Goal: Check status: Check status

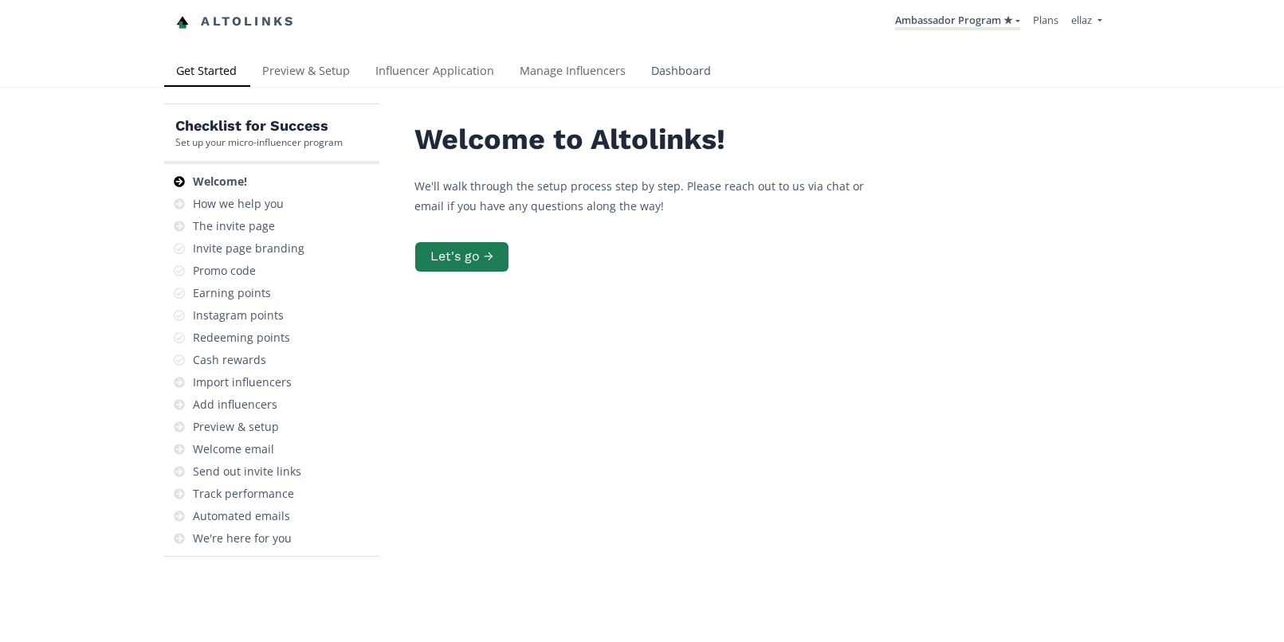
click at [657, 77] on link "Dashboard" at bounding box center [681, 73] width 85 height 32
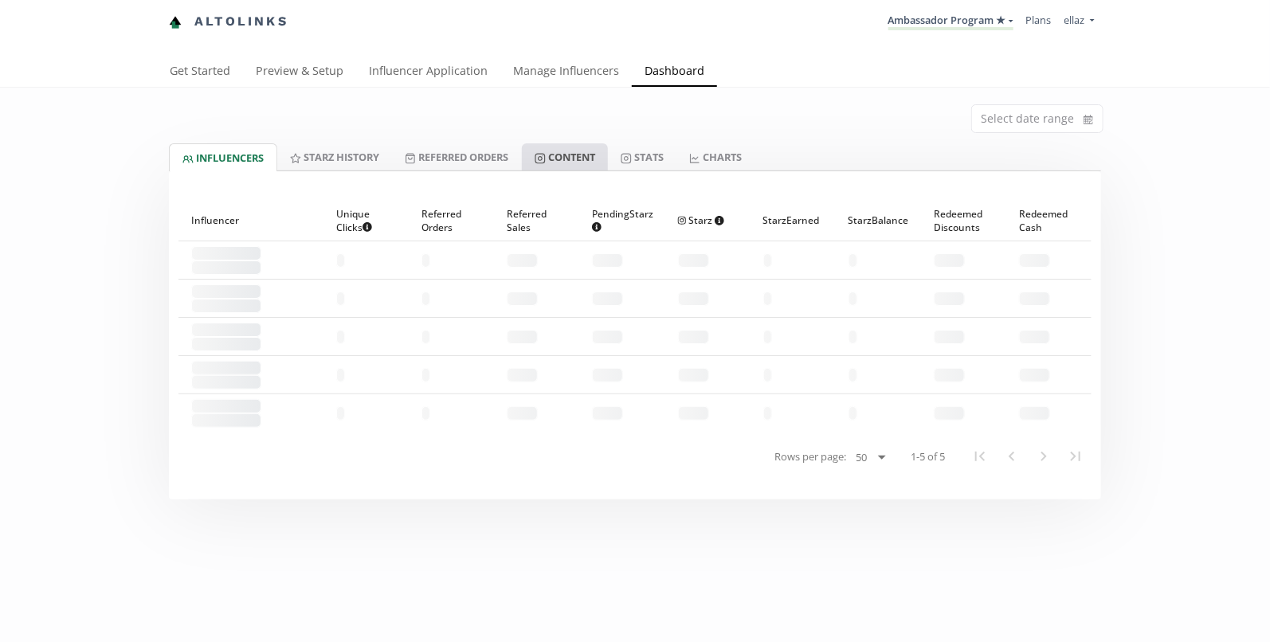
click at [577, 148] on link "Content" at bounding box center [565, 156] width 86 height 27
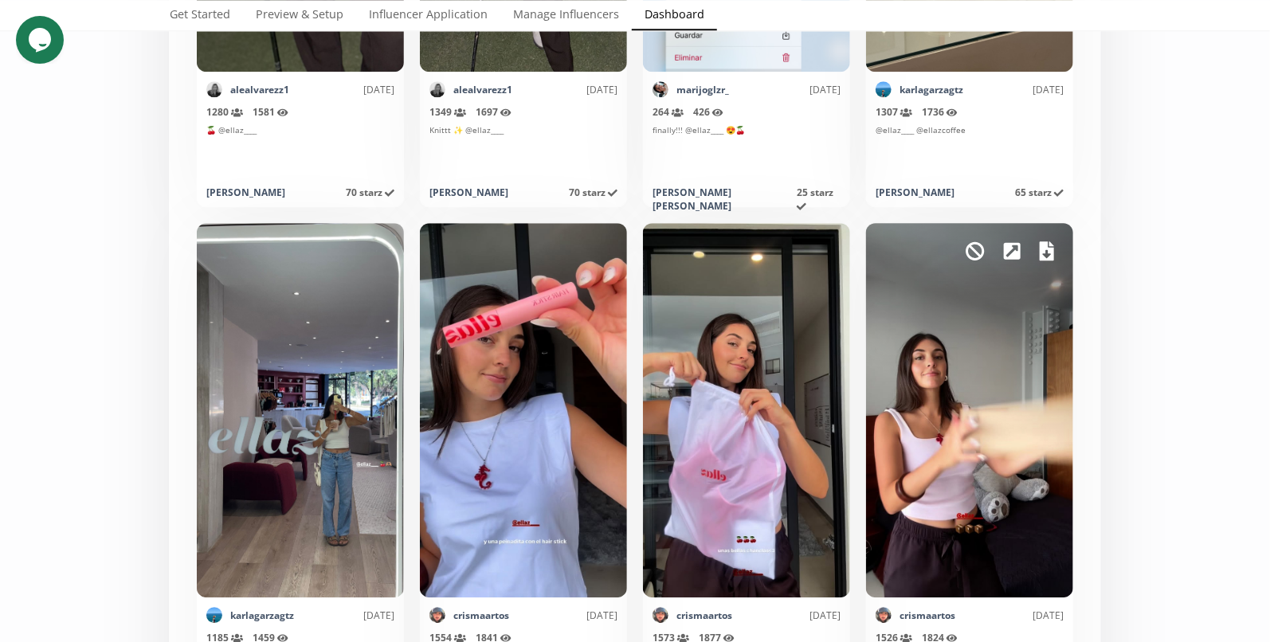
scroll to position [7678, 0]
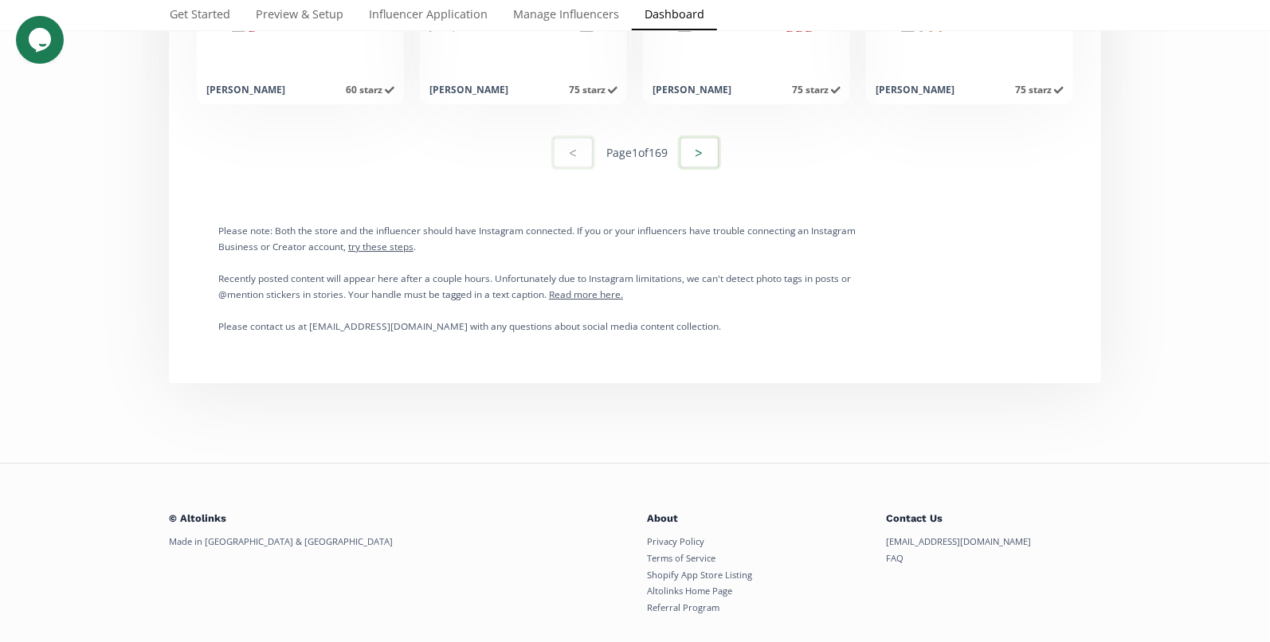
click at [705, 163] on button ">" at bounding box center [699, 152] width 43 height 34
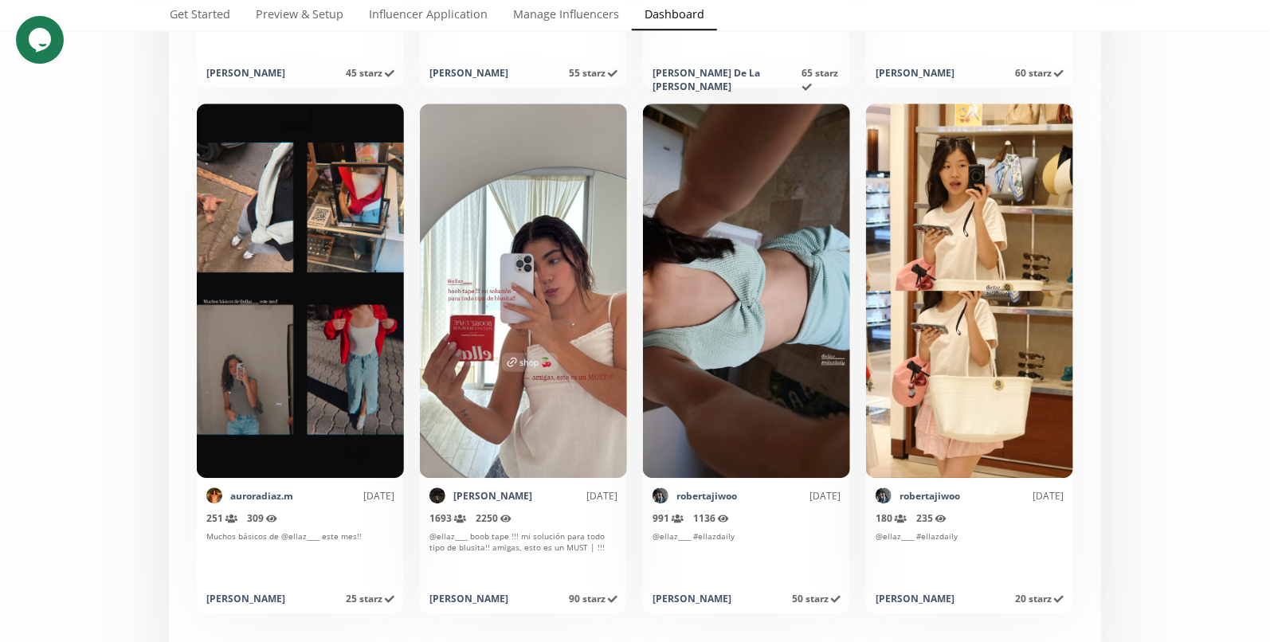
scroll to position [7831, 0]
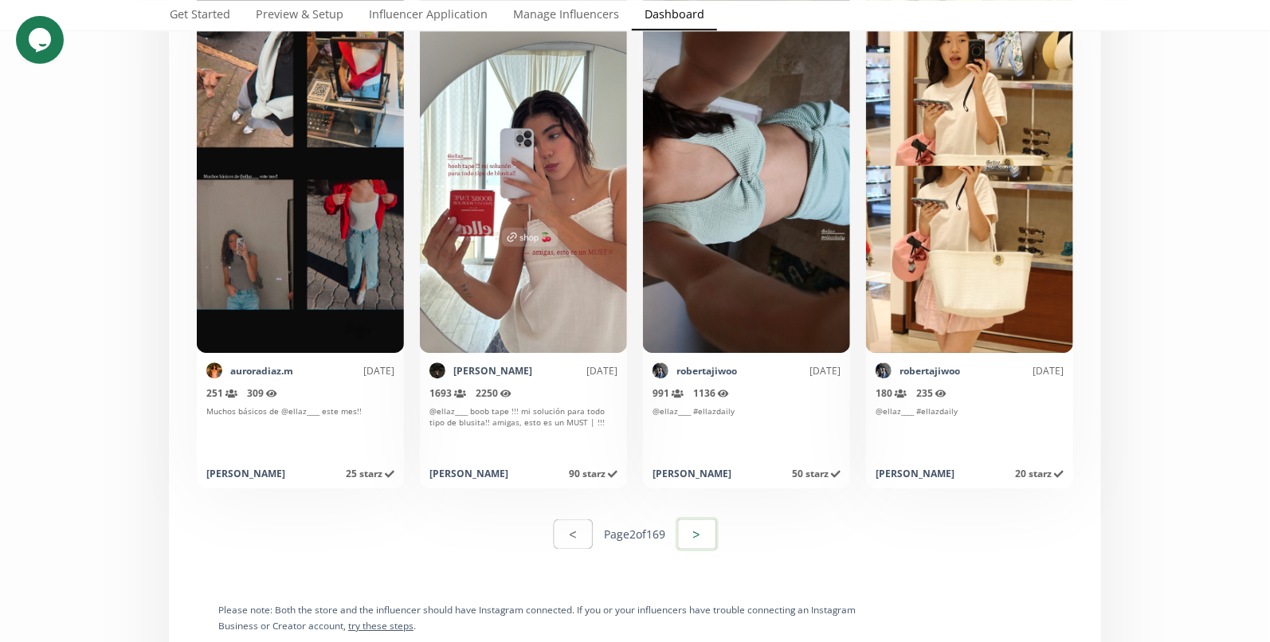
click at [706, 542] on button ">" at bounding box center [697, 534] width 43 height 34
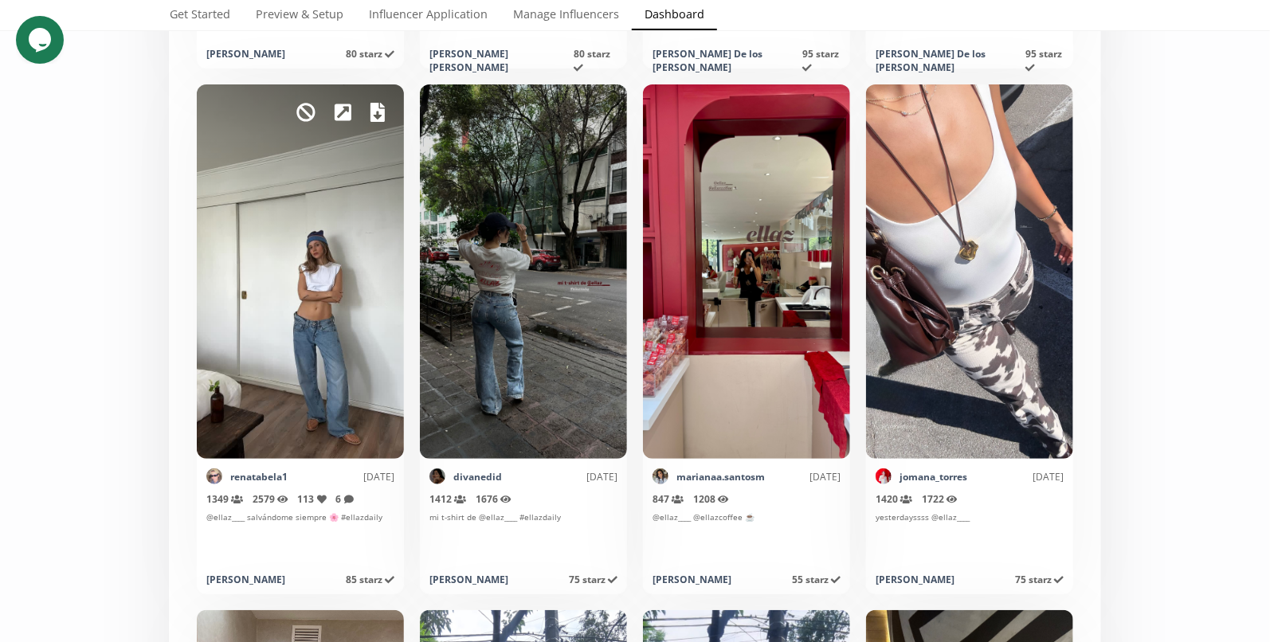
scroll to position [2991, 0]
click at [376, 112] on icon at bounding box center [378, 113] width 14 height 19
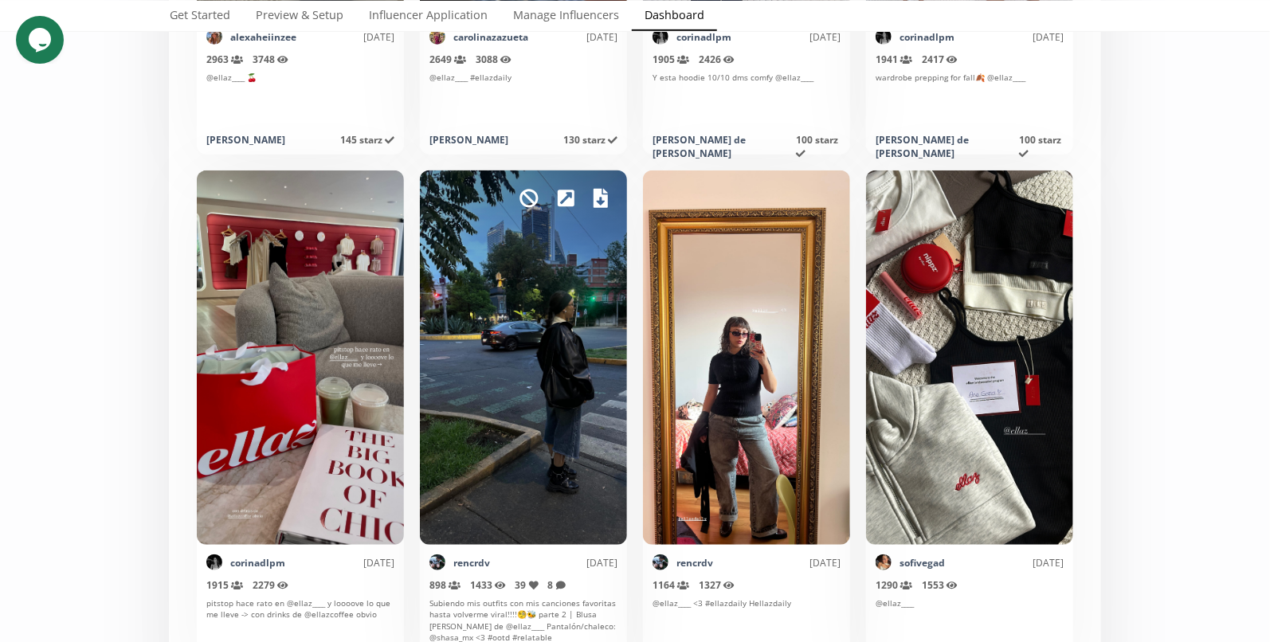
scroll to position [6076, 0]
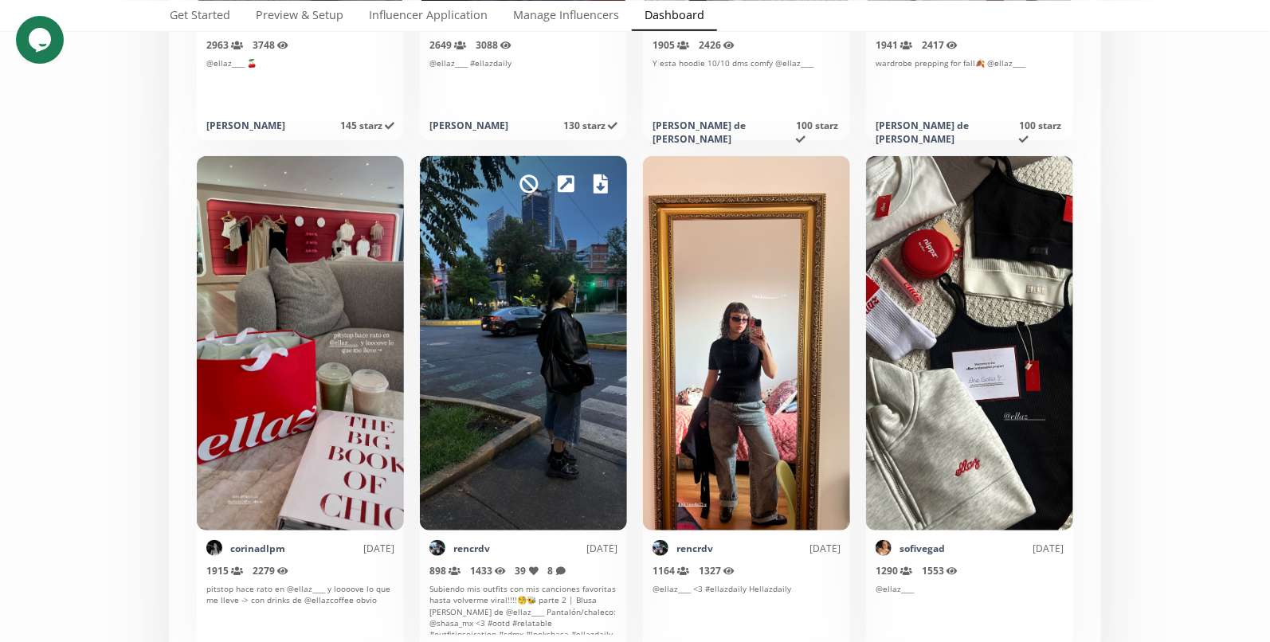
click at [574, 378] on div "Mark as invalid so that no points awarded." at bounding box center [523, 343] width 207 height 375
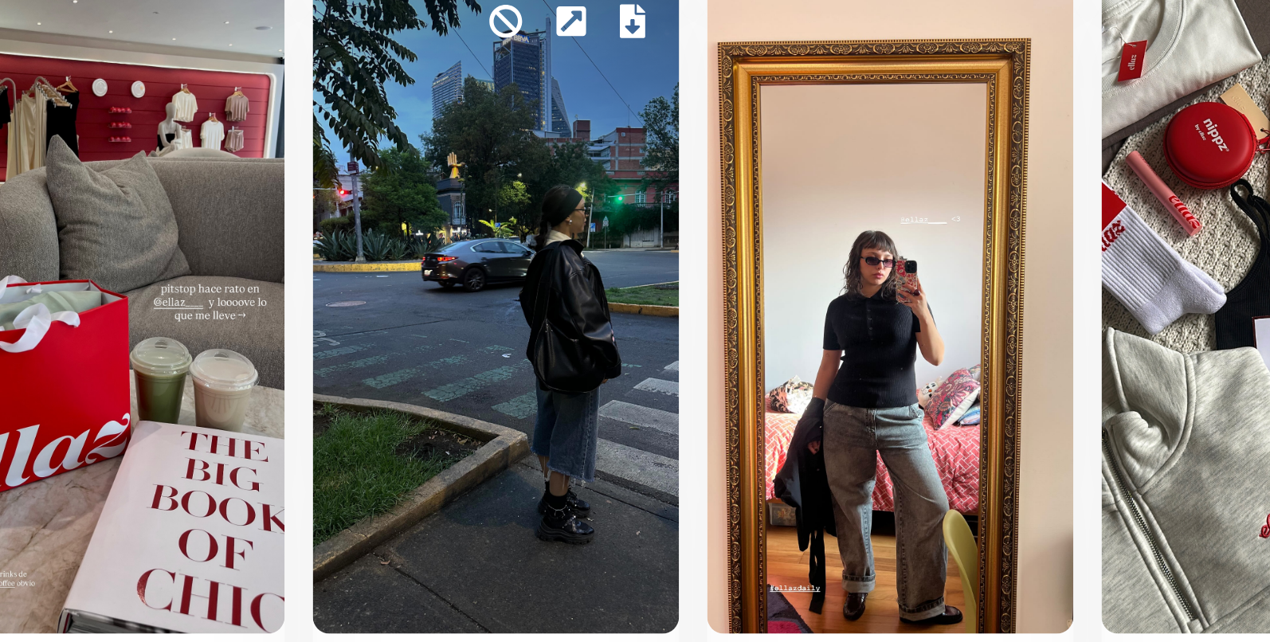
scroll to position [6121, 0]
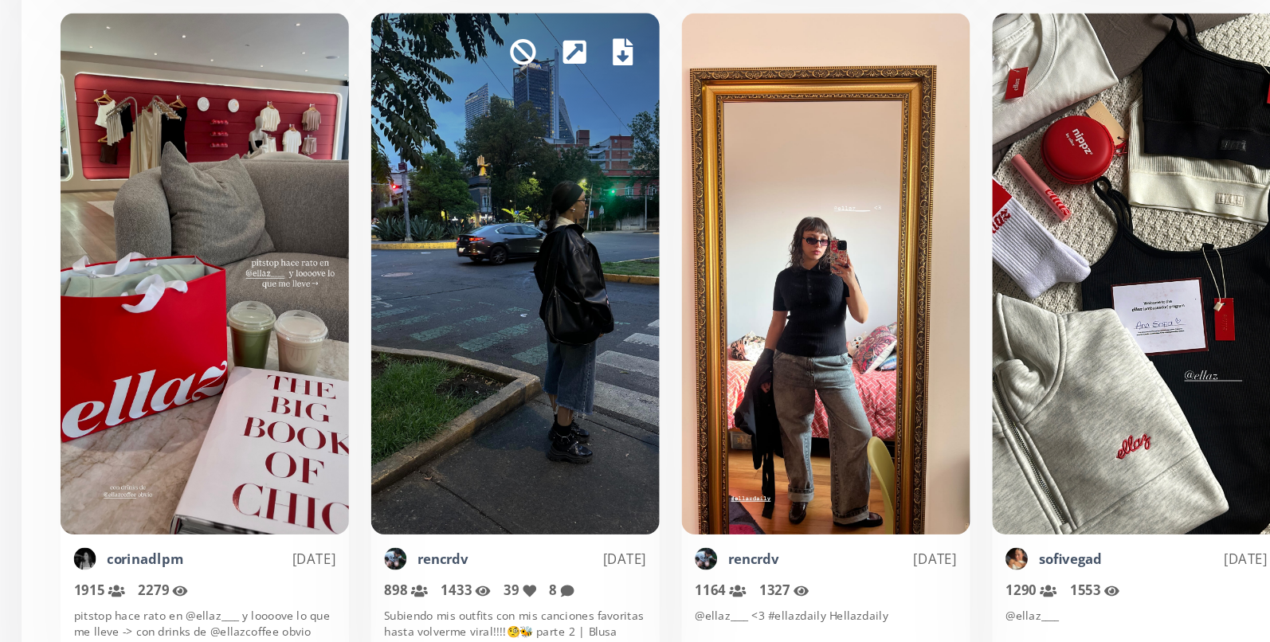
click at [600, 129] on icon at bounding box center [601, 138] width 14 height 19
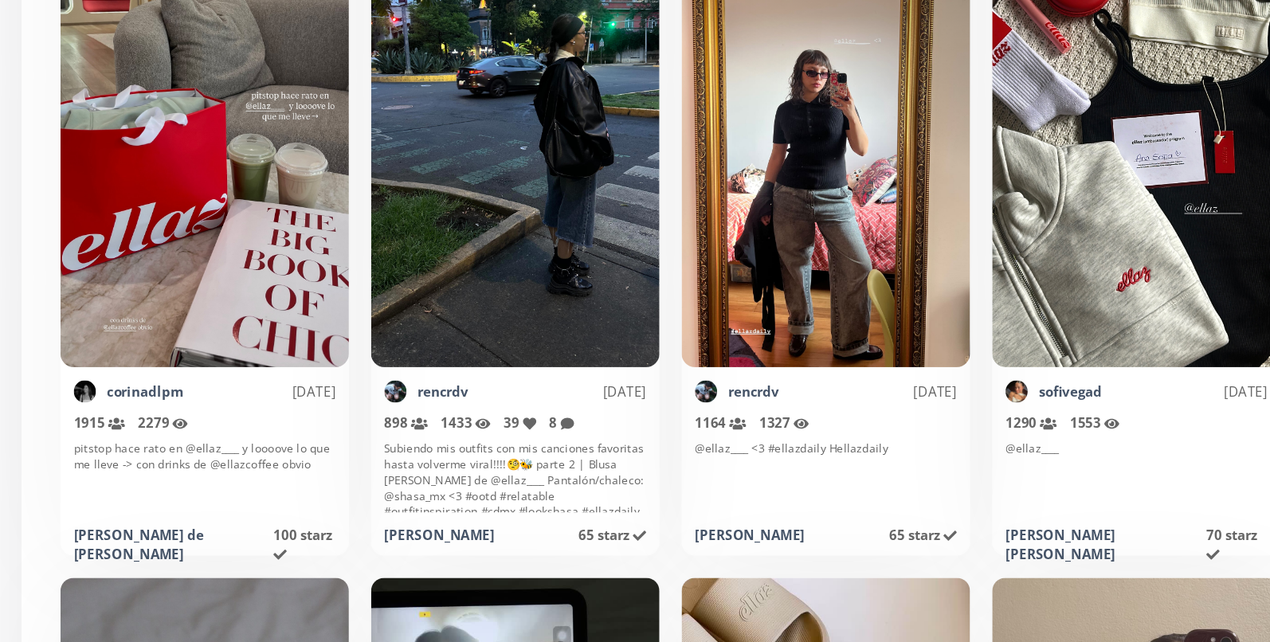
scroll to position [6264, 0]
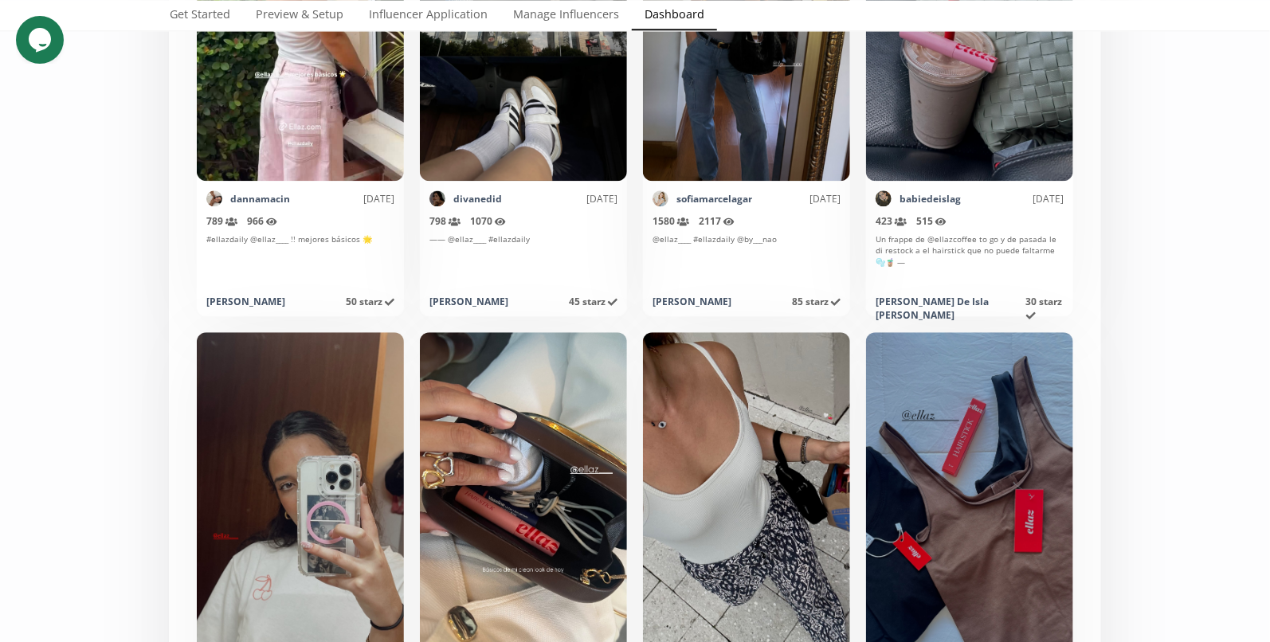
scroll to position [7757, 0]
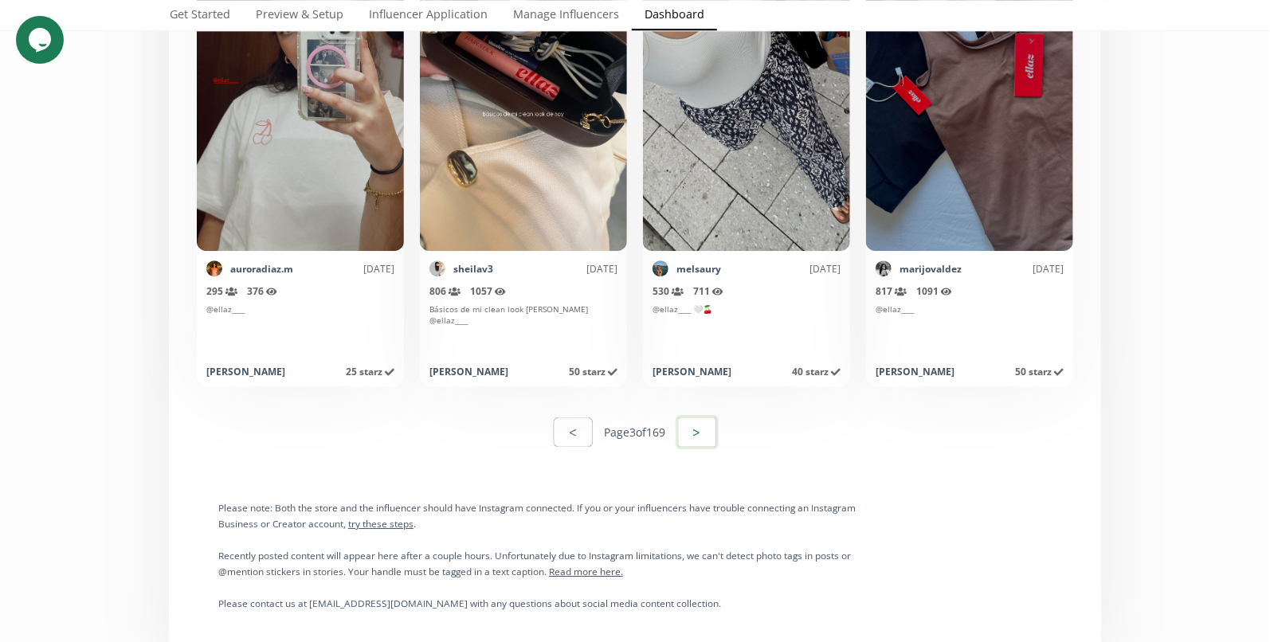
click at [700, 433] on button ">" at bounding box center [697, 432] width 43 height 34
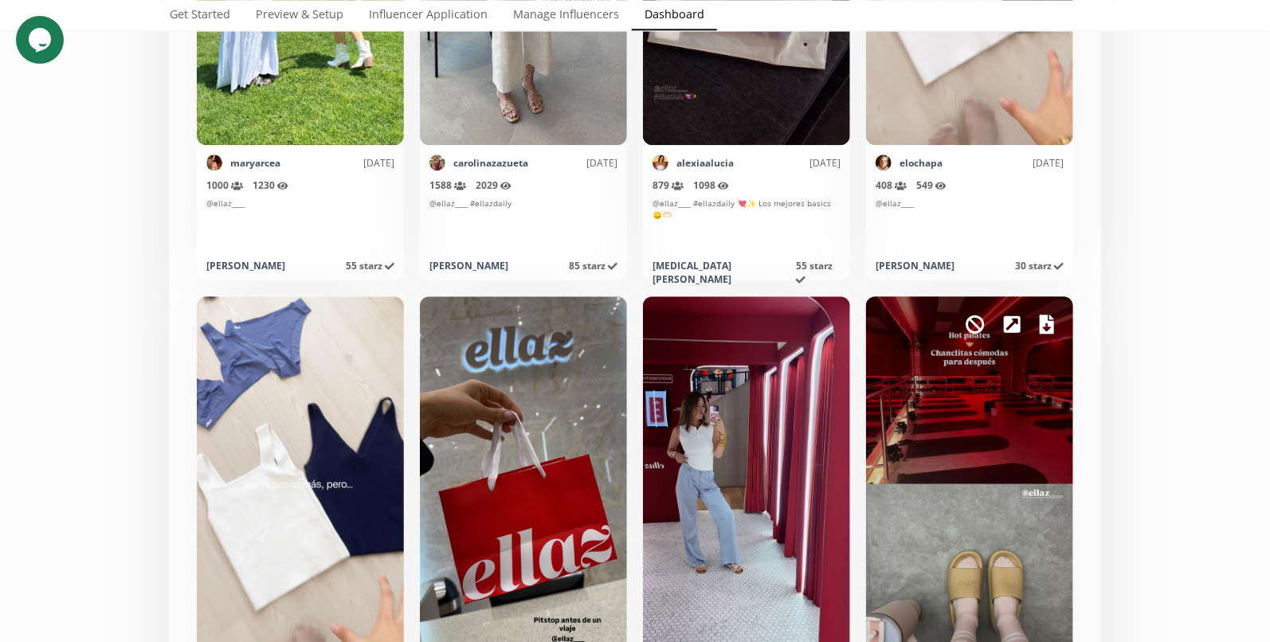
scroll to position [7847, 0]
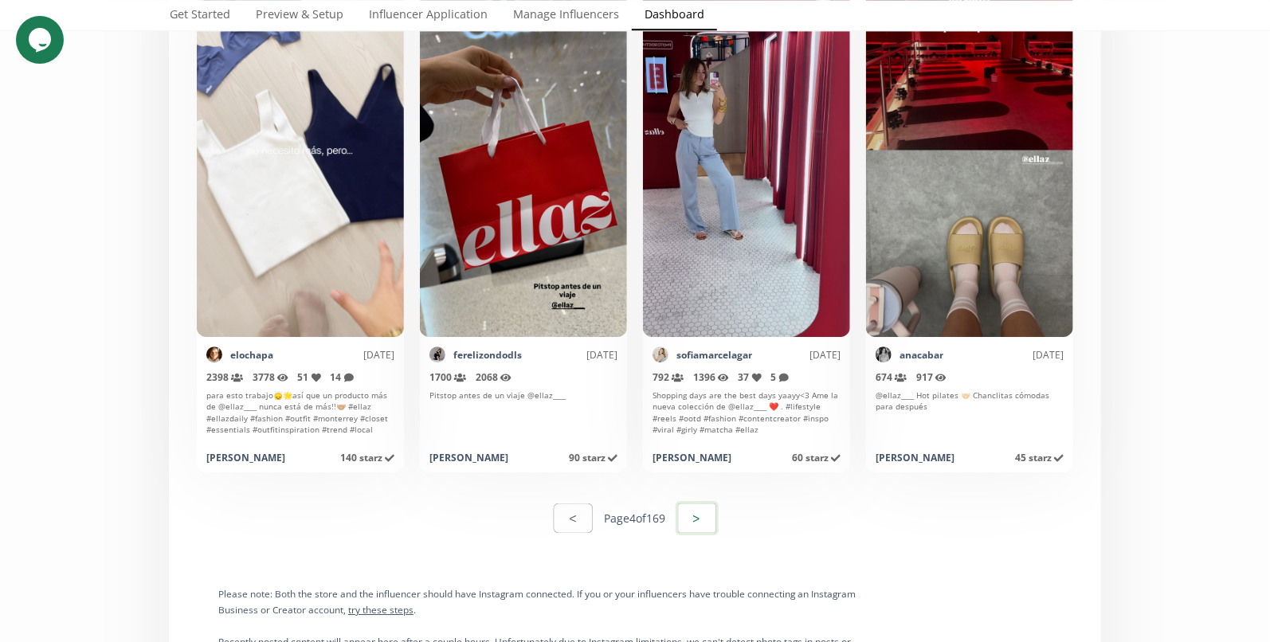
click at [704, 526] on button ">" at bounding box center [697, 518] width 43 height 34
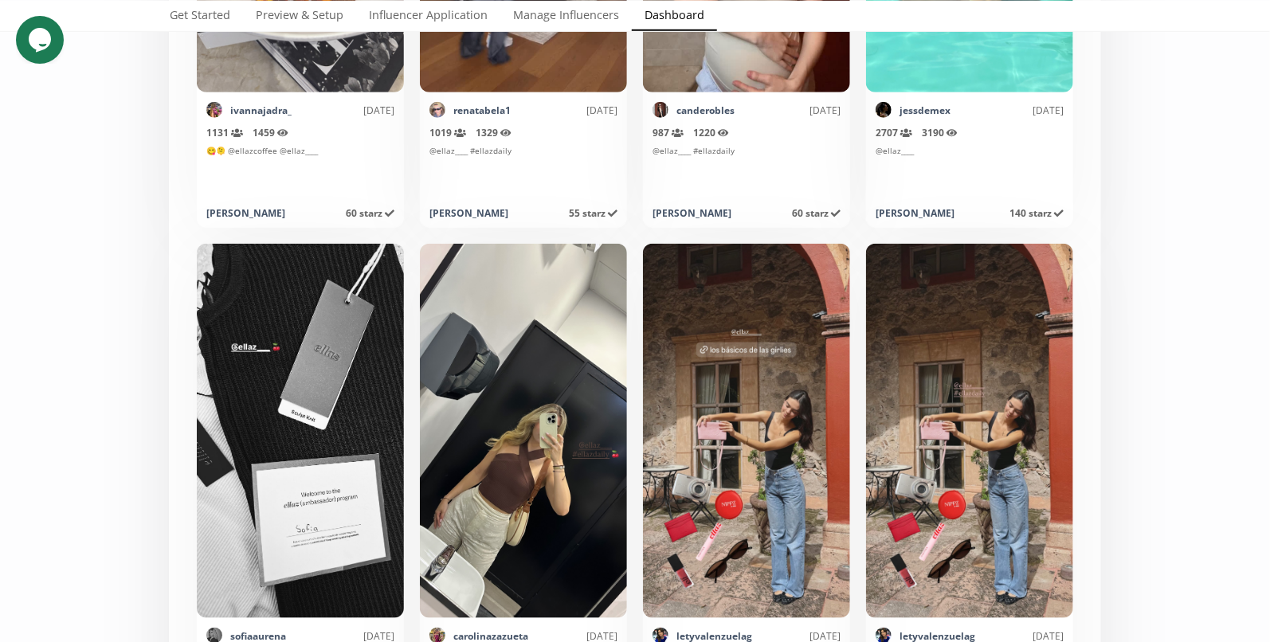
scroll to position [3943, 0]
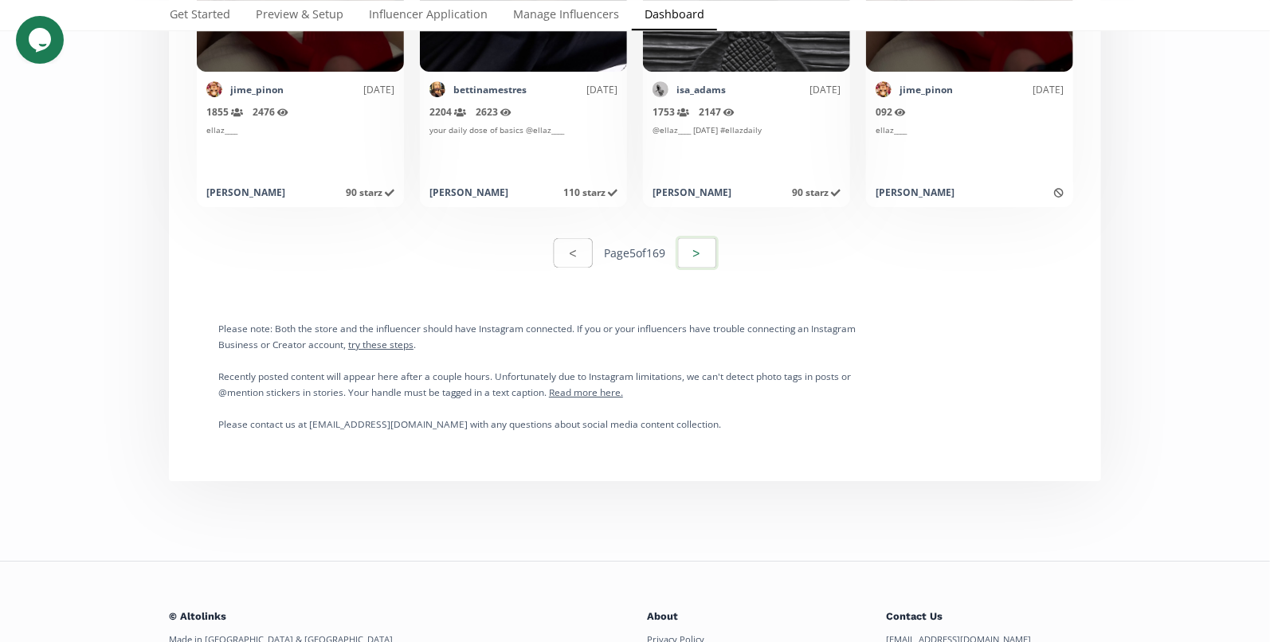
click at [718, 253] on button ">" at bounding box center [697, 253] width 43 height 34
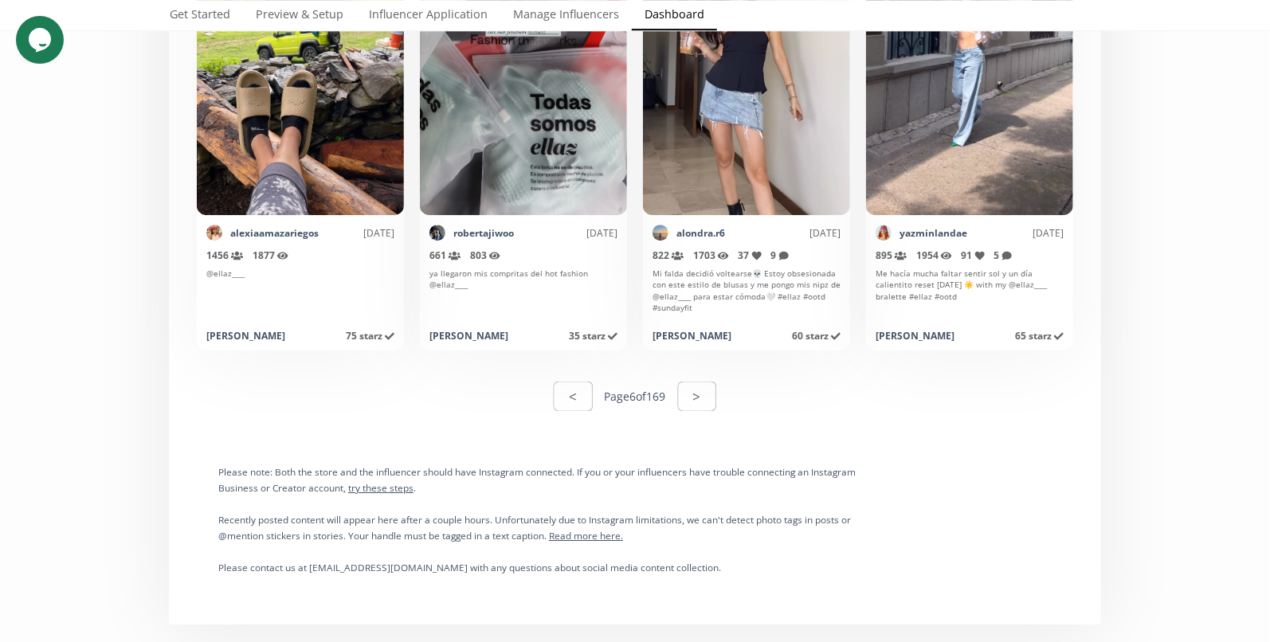
scroll to position [7978, 0]
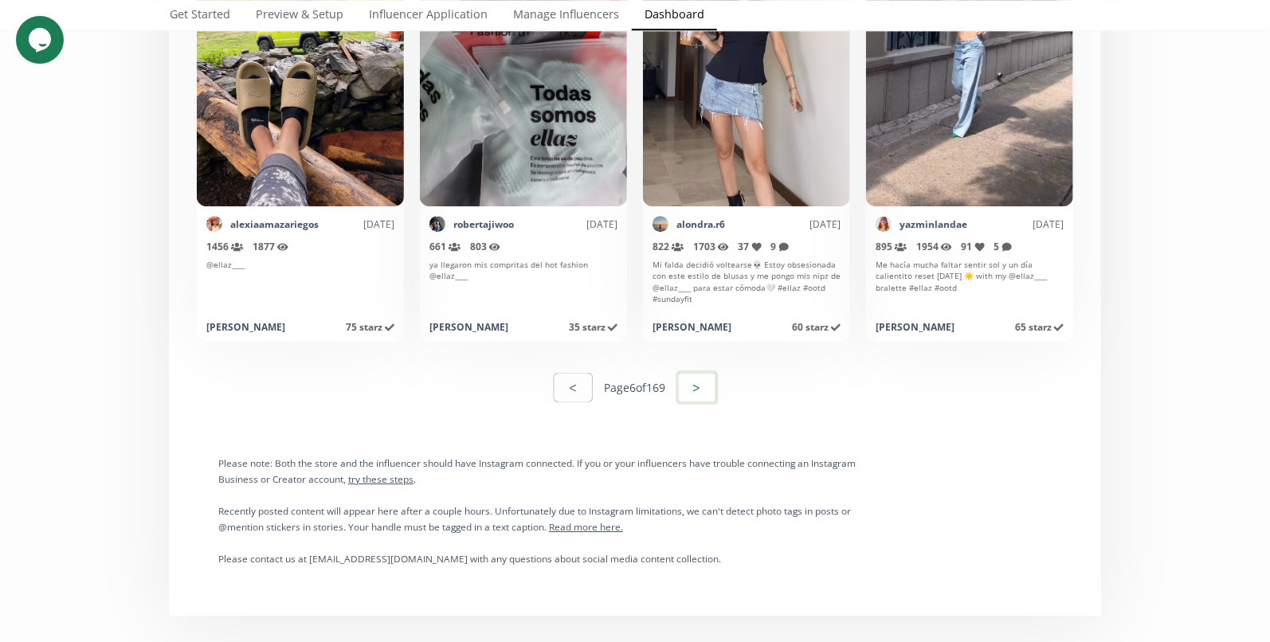
click at [712, 387] on button ">" at bounding box center [697, 388] width 43 height 34
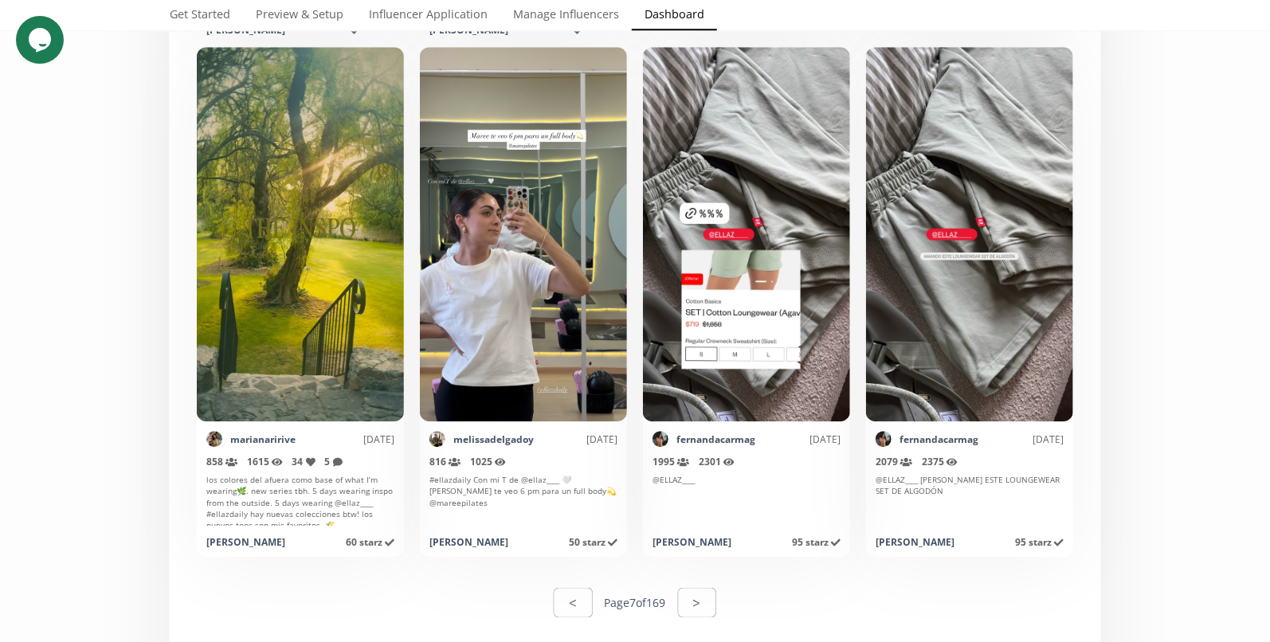
scroll to position [7764, 0]
click at [692, 599] on button ">" at bounding box center [697, 602] width 43 height 34
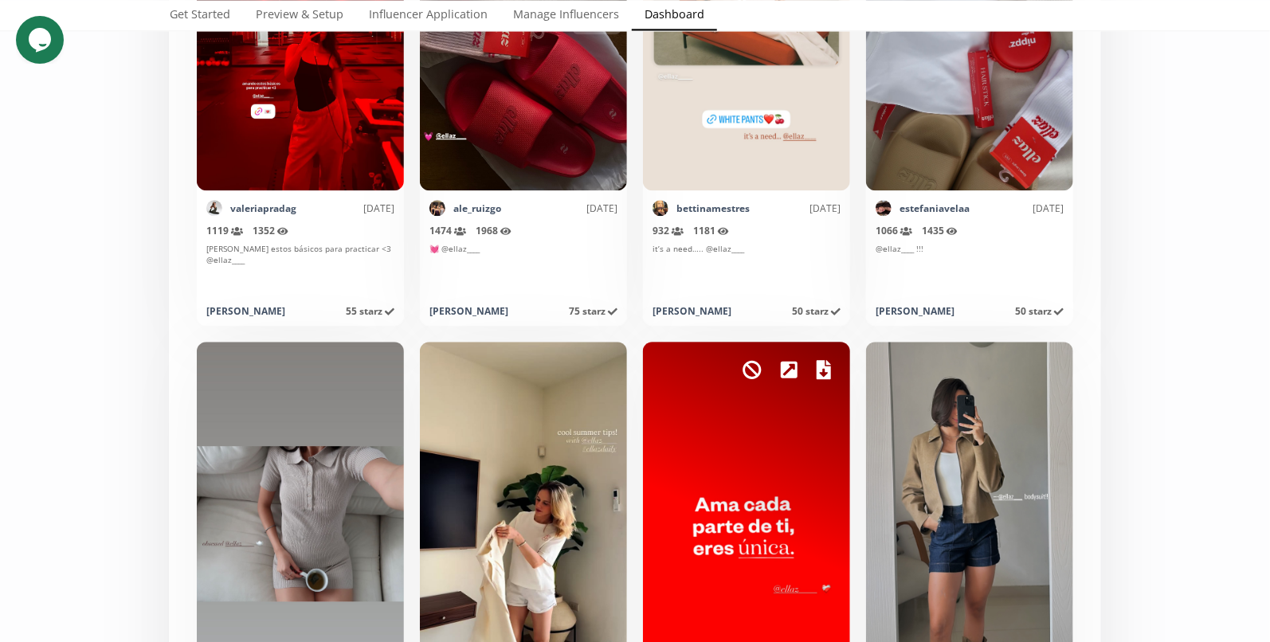
scroll to position [7812, 0]
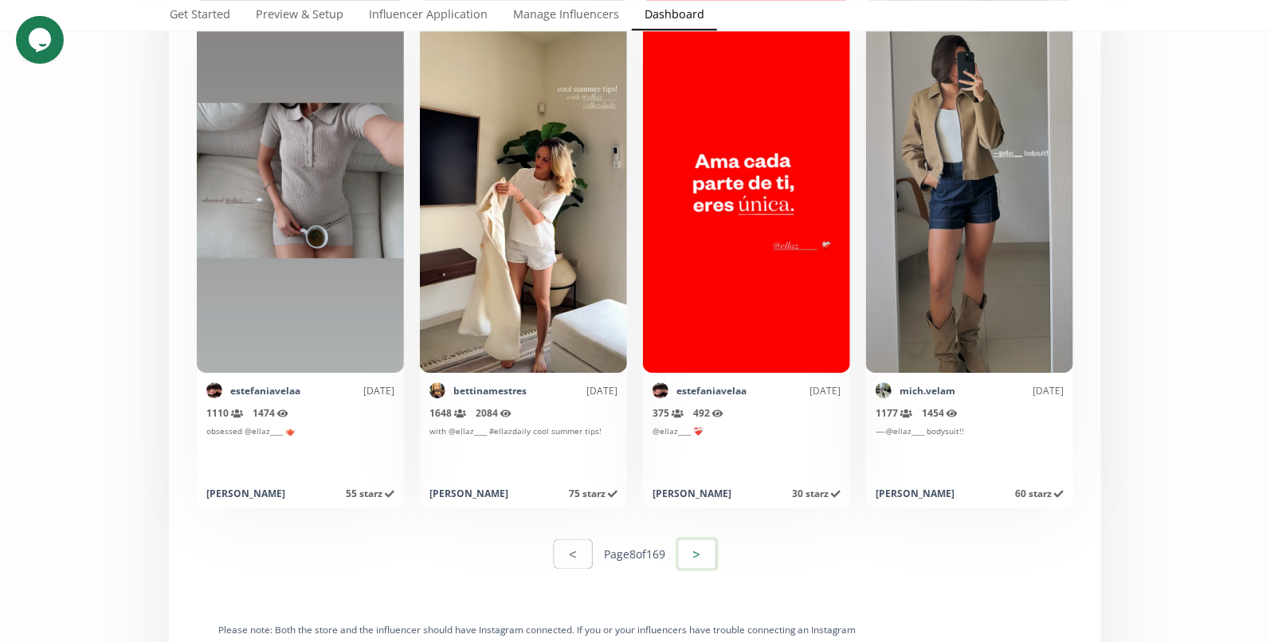
click at [705, 555] on button ">" at bounding box center [697, 554] width 43 height 34
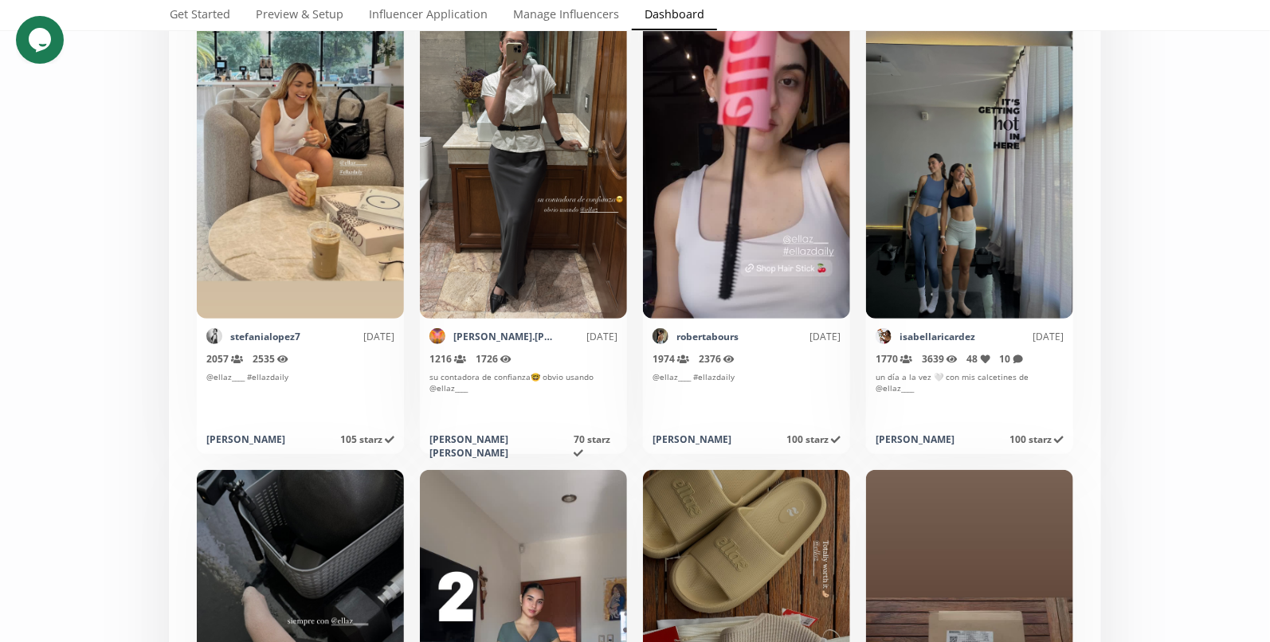
scroll to position [5686, 0]
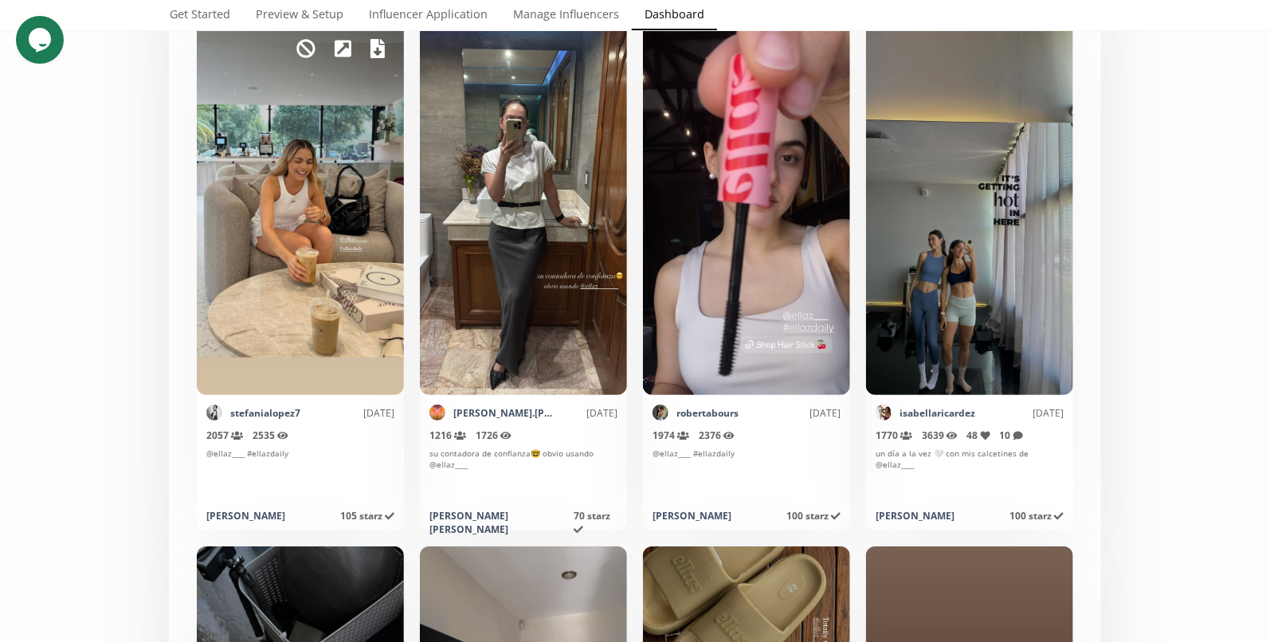
click at [375, 52] on icon at bounding box center [378, 48] width 14 height 19
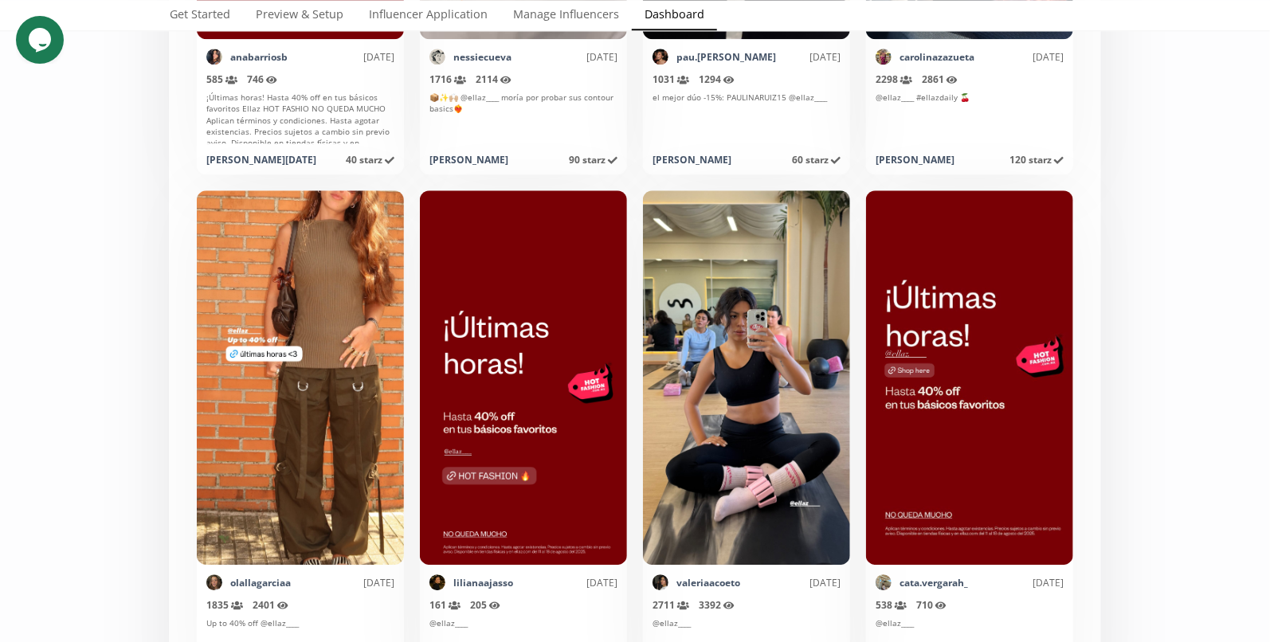
scroll to position [7895, 0]
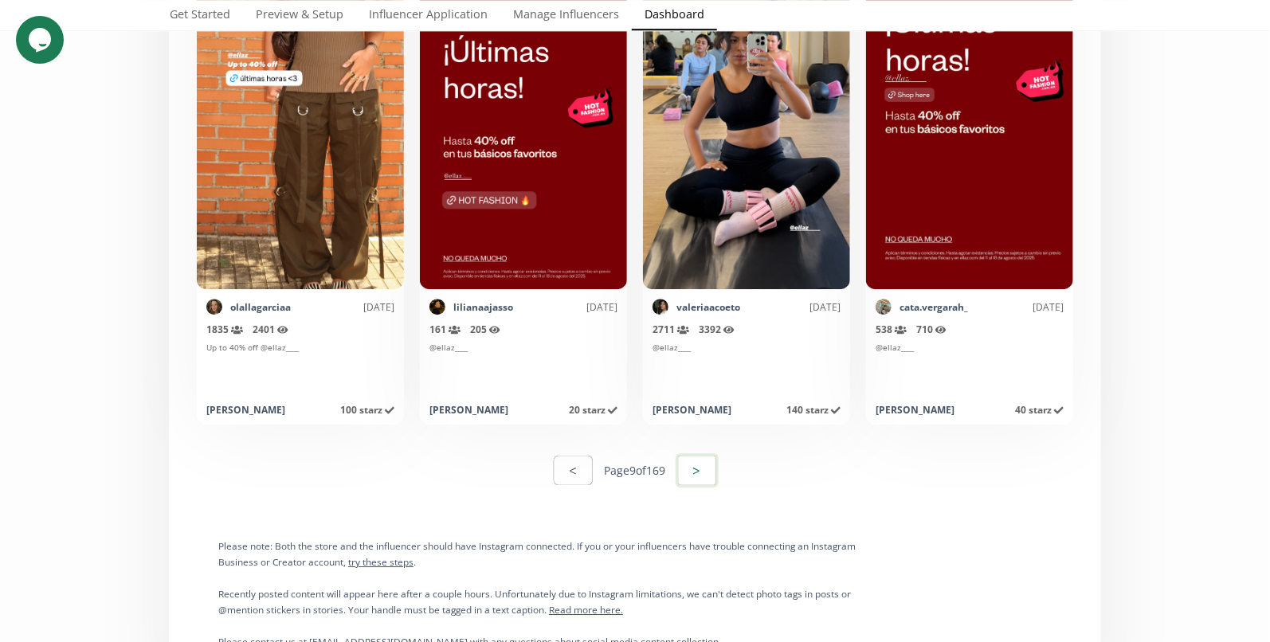
click at [707, 467] on button ">" at bounding box center [697, 470] width 43 height 34
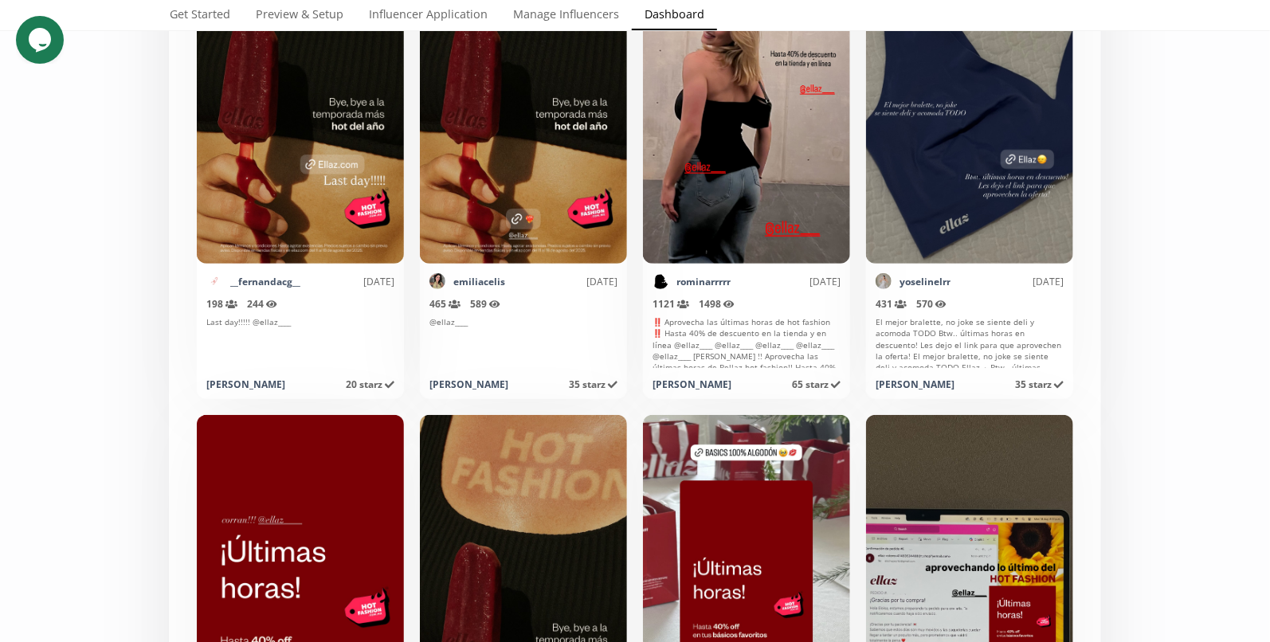
scroll to position [5853, 0]
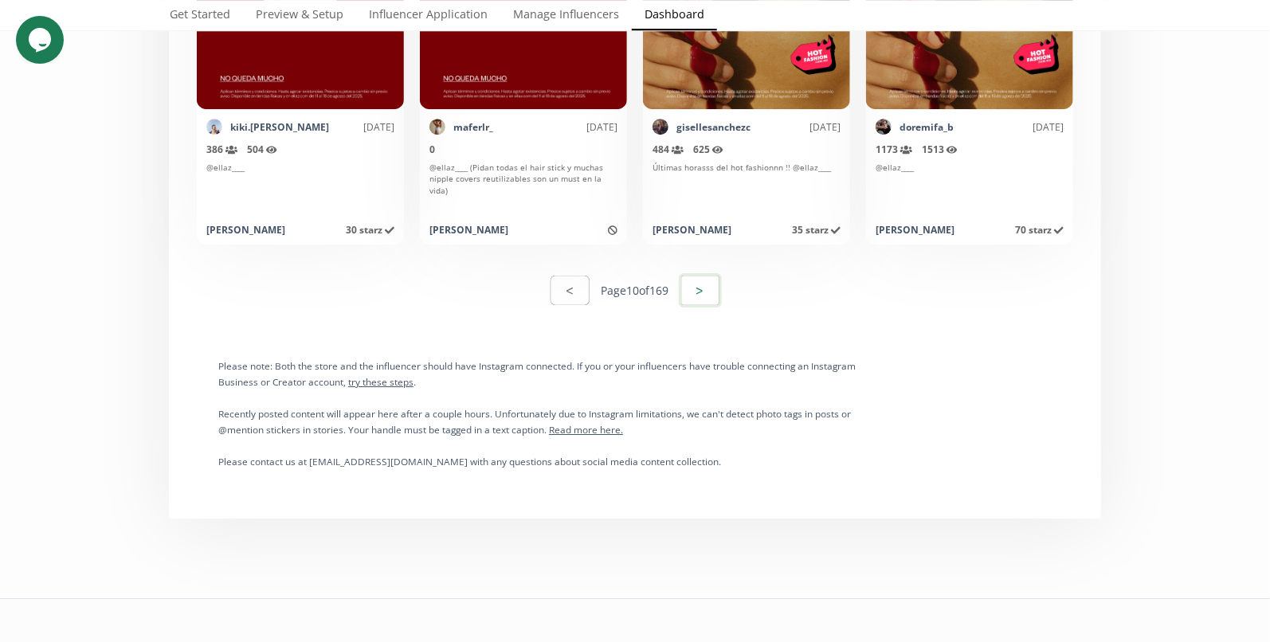
click at [711, 301] on button ">" at bounding box center [700, 290] width 43 height 34
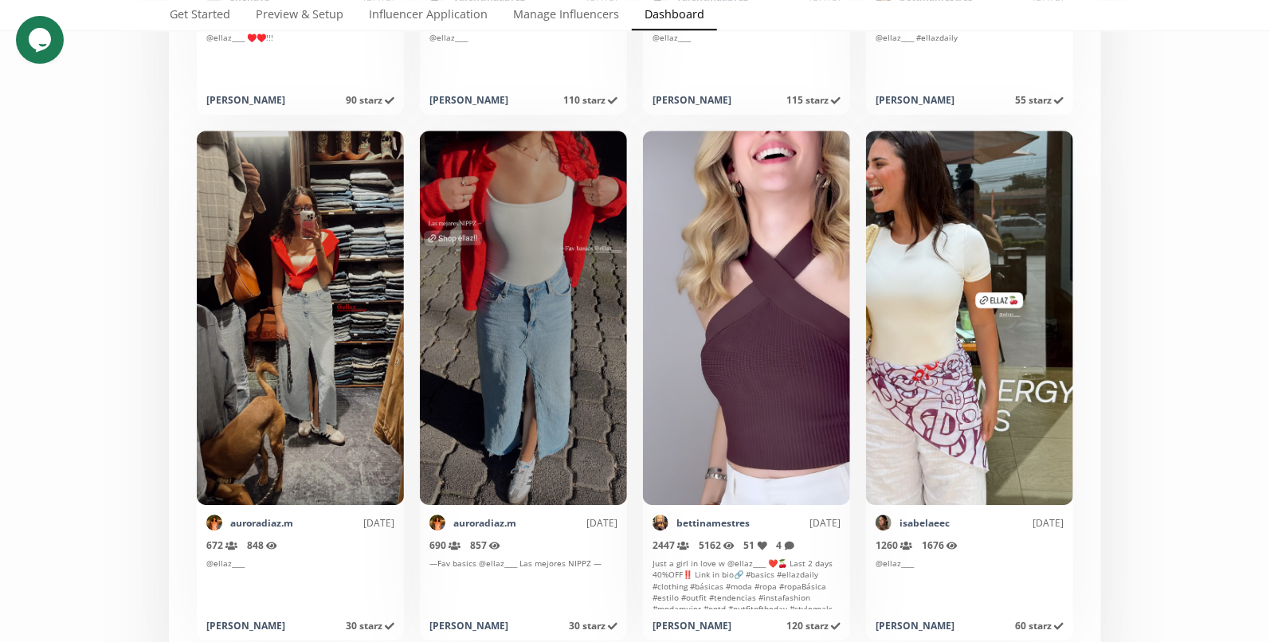
scroll to position [7682, 0]
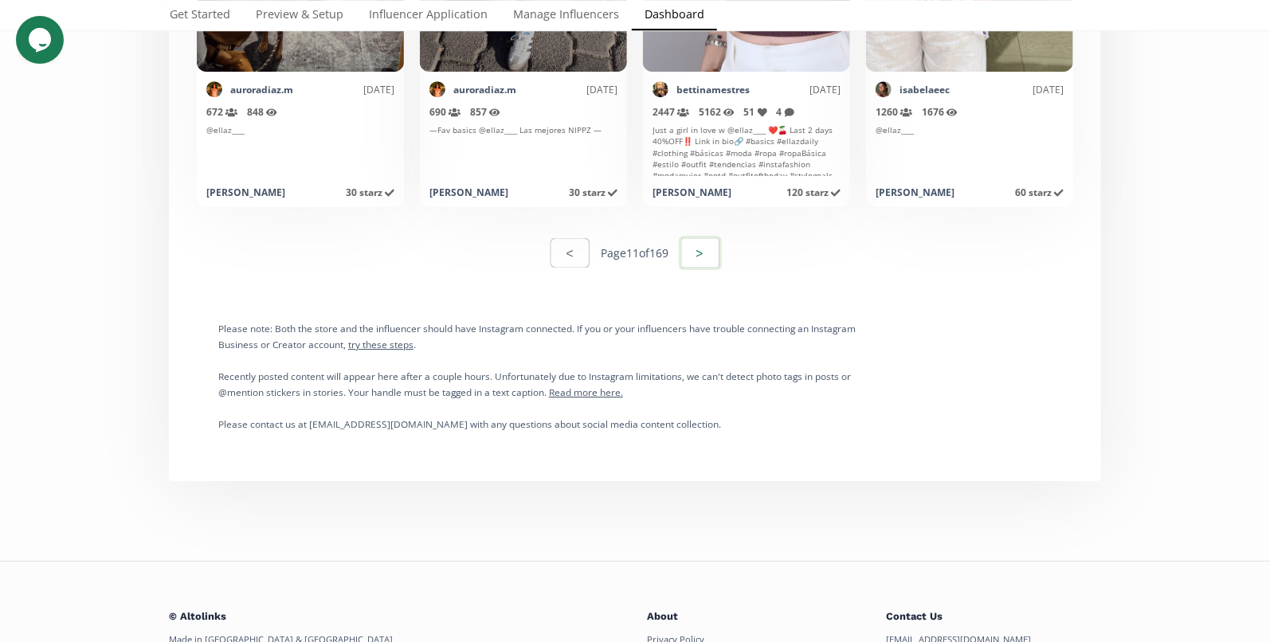
click at [706, 266] on button ">" at bounding box center [700, 253] width 43 height 34
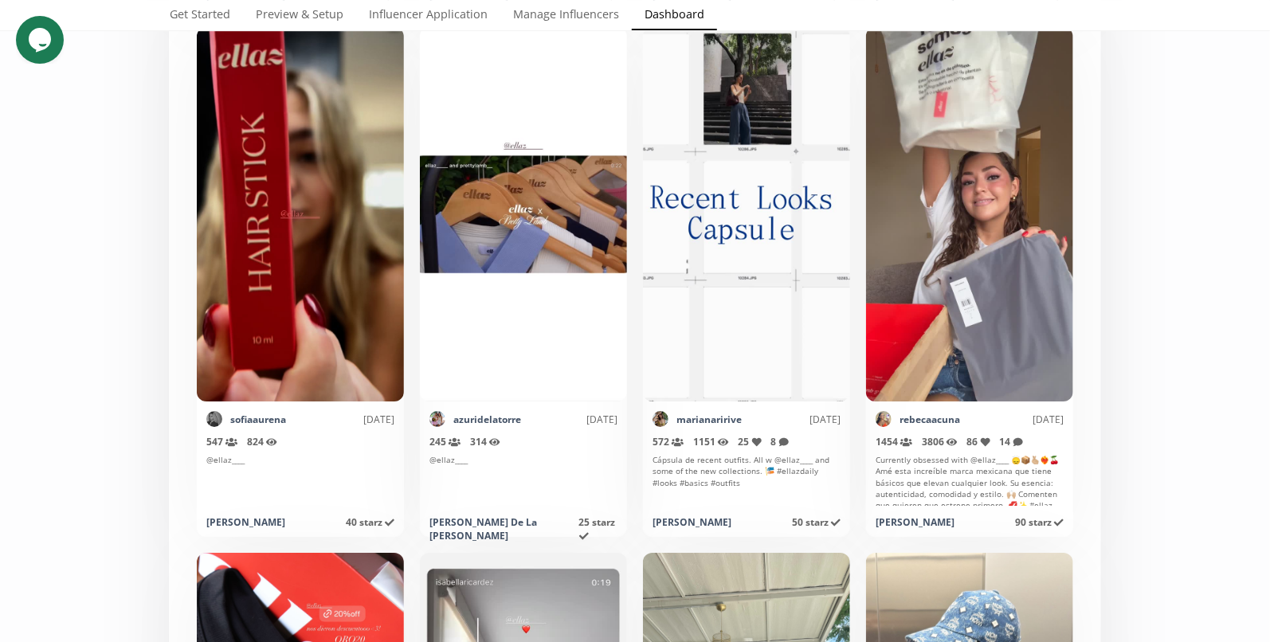
scroll to position [2512, 0]
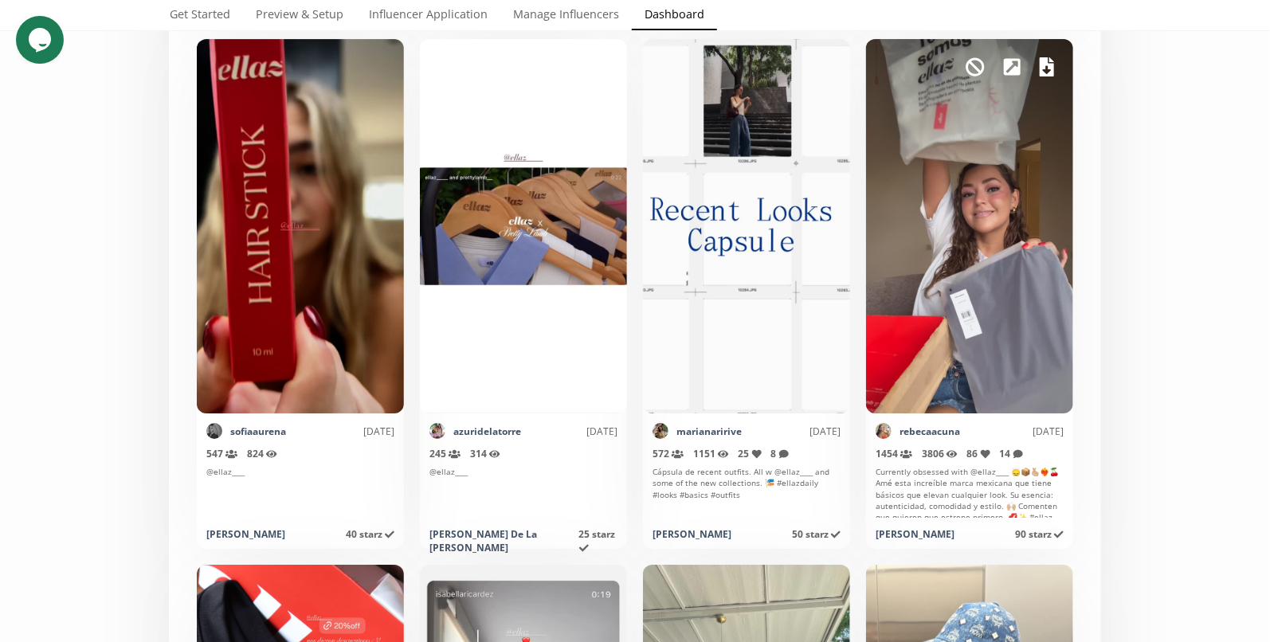
click at [1057, 62] on div "Mark as invalid so that no points awarded." at bounding box center [969, 226] width 207 height 375
click at [1043, 69] on icon at bounding box center [1047, 66] width 14 height 19
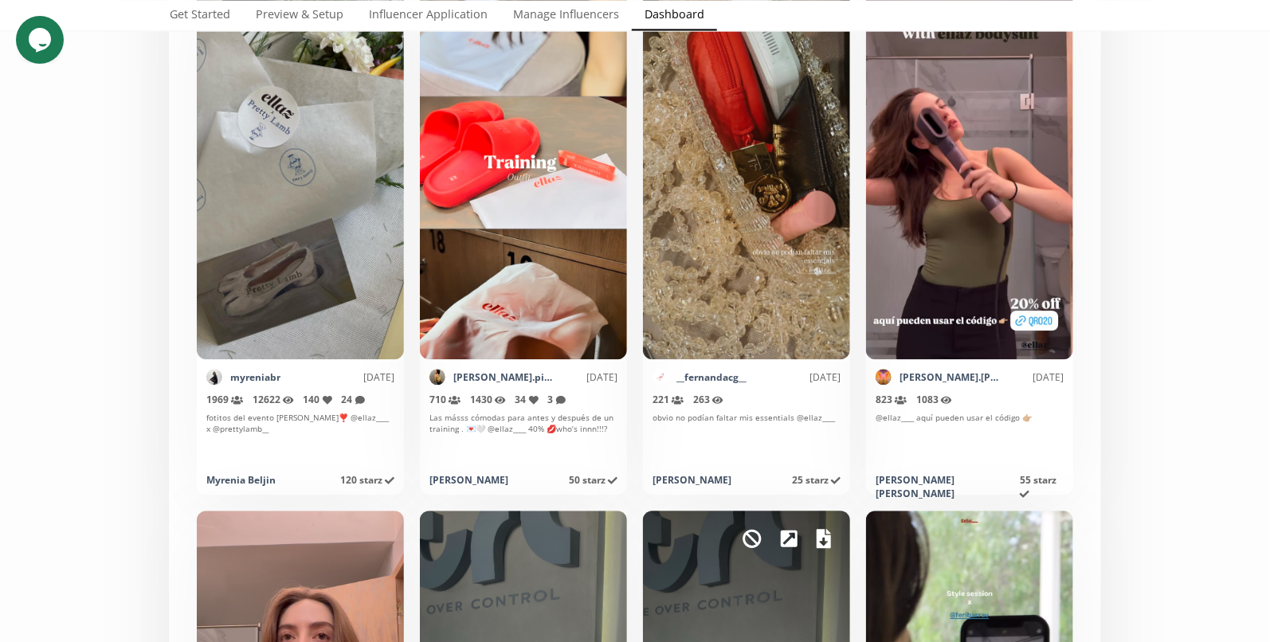
scroll to position [7646, 0]
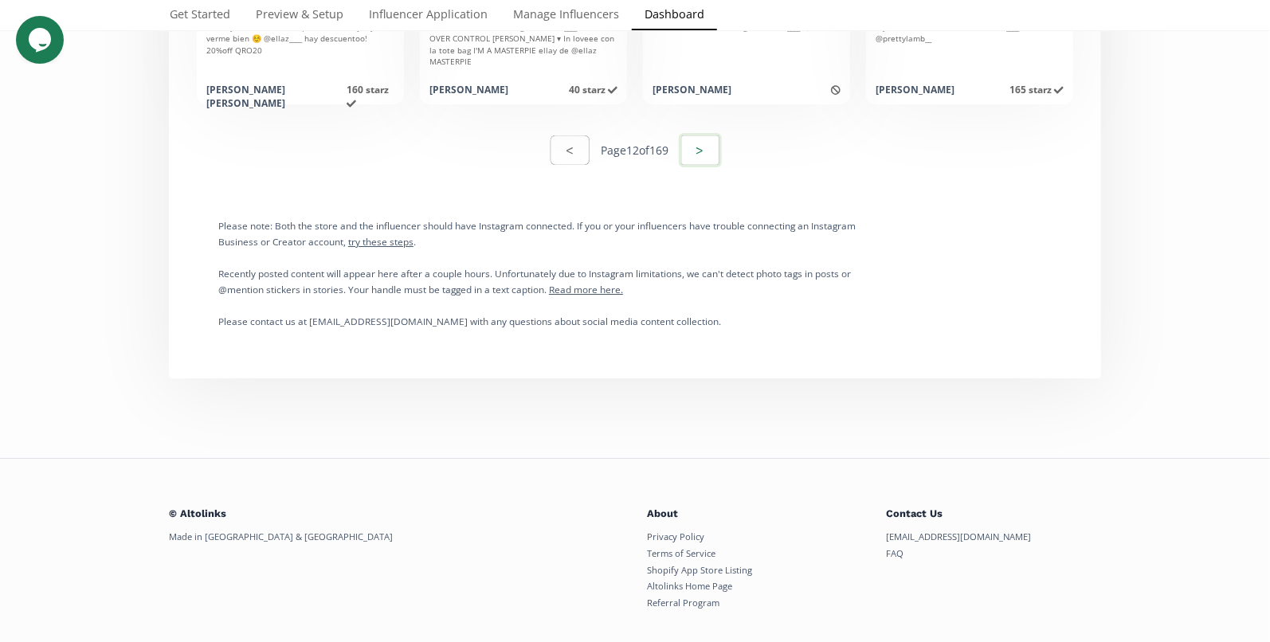
click at [697, 133] on button ">" at bounding box center [700, 150] width 43 height 34
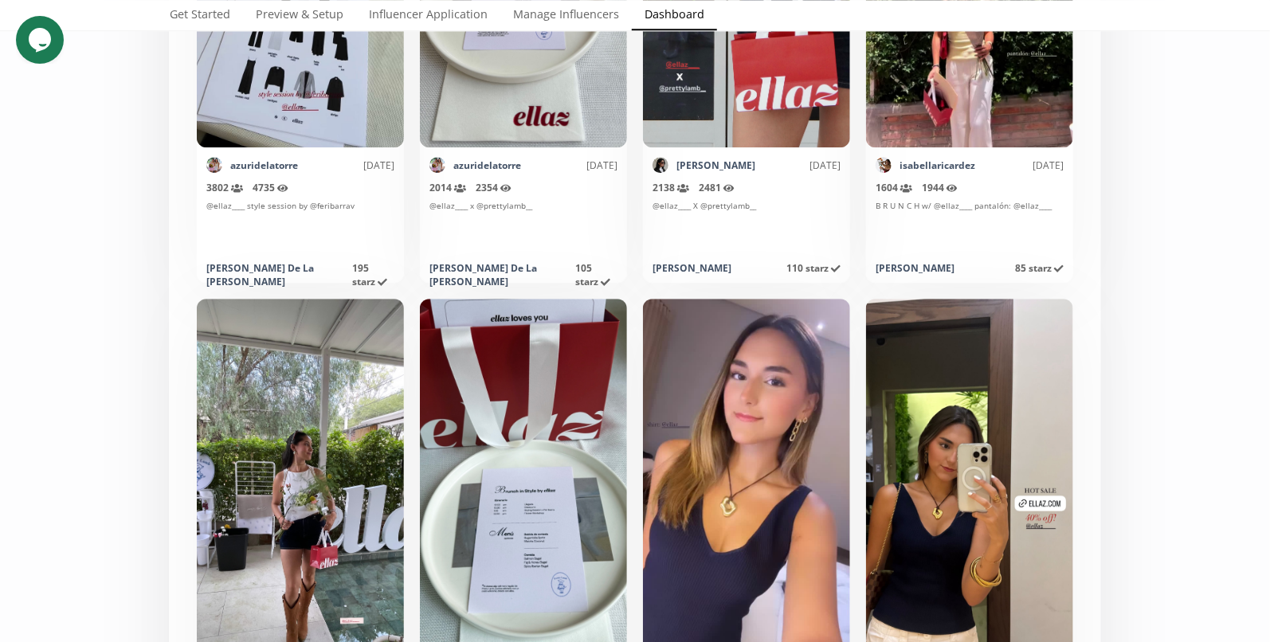
scroll to position [5148, 0]
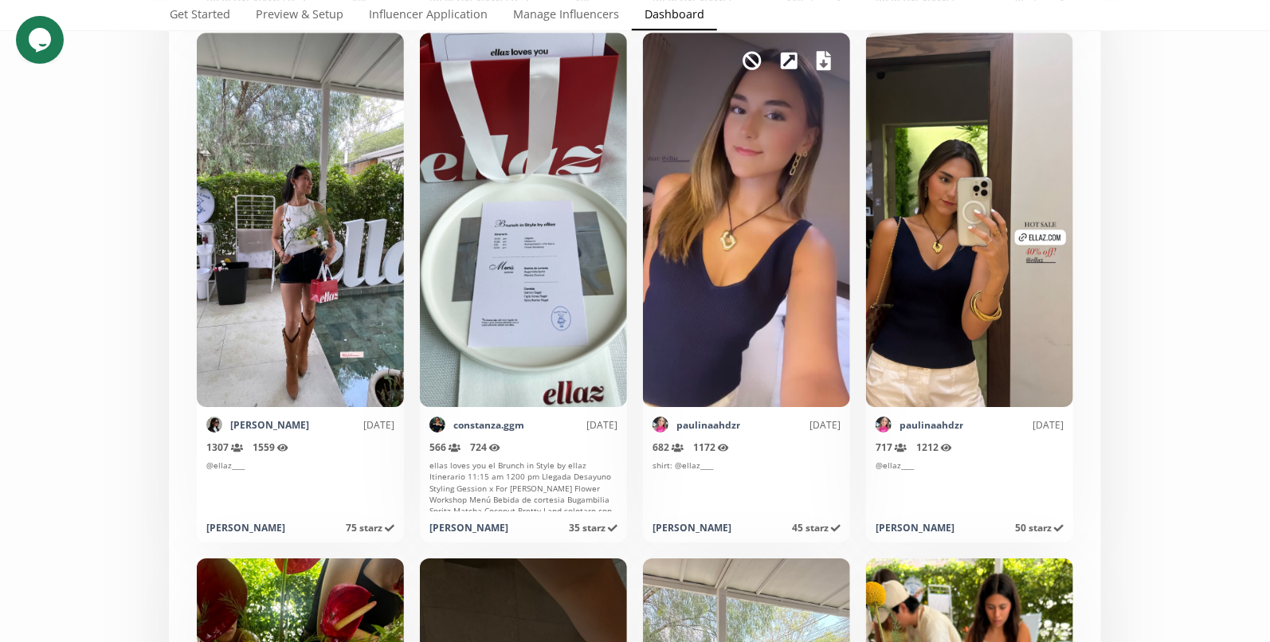
click at [825, 61] on icon at bounding box center [824, 60] width 14 height 19
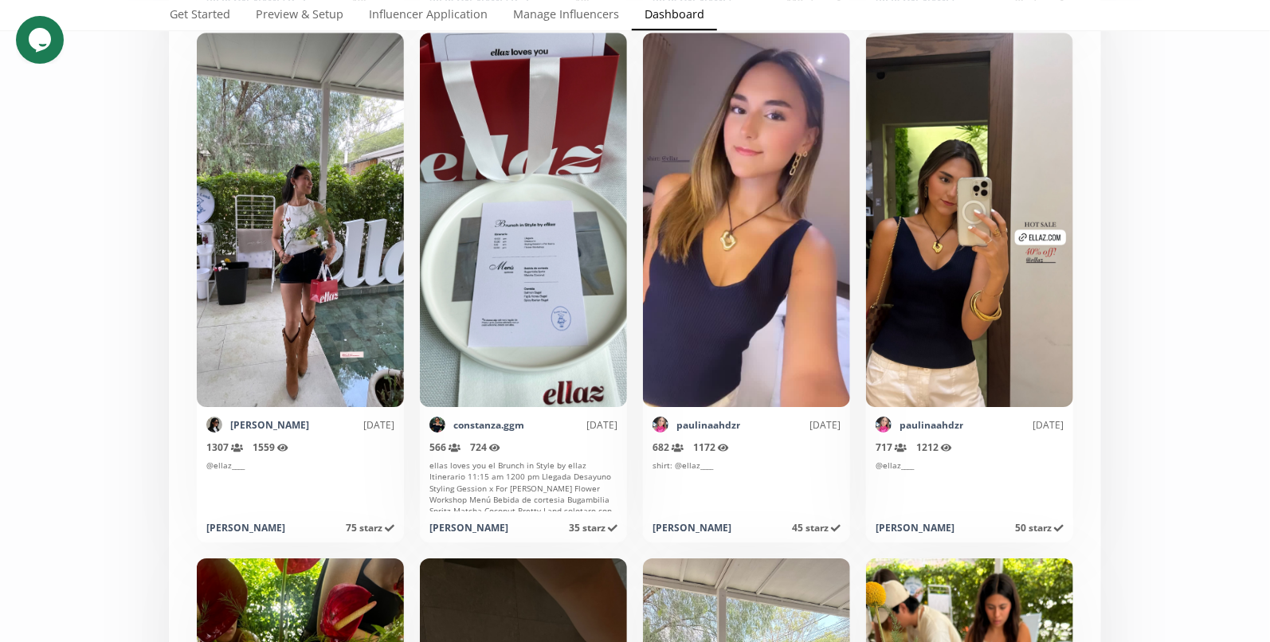
scroll to position [5477, 0]
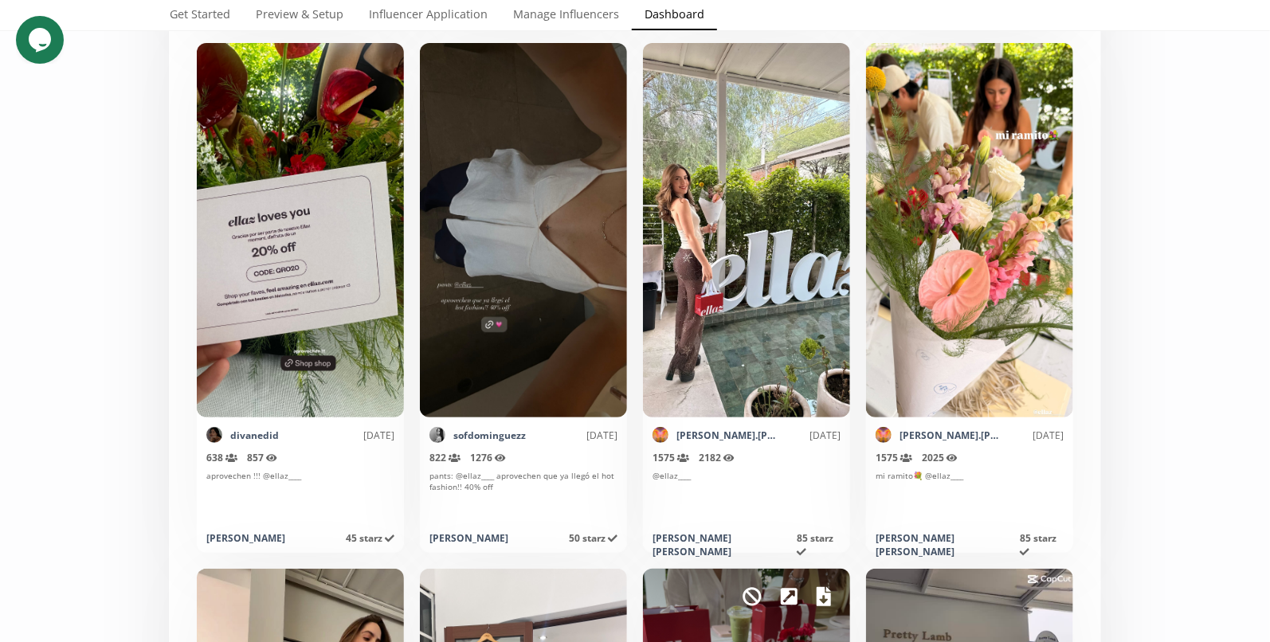
scroll to position [6028, 0]
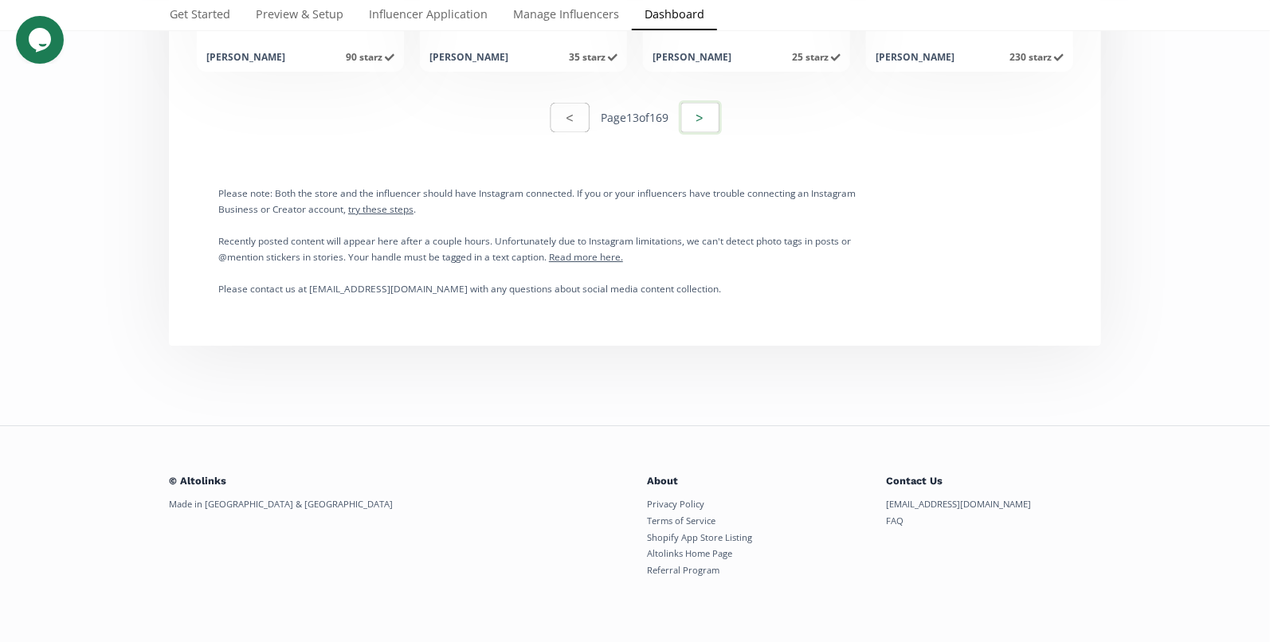
click at [706, 120] on button ">" at bounding box center [700, 117] width 43 height 34
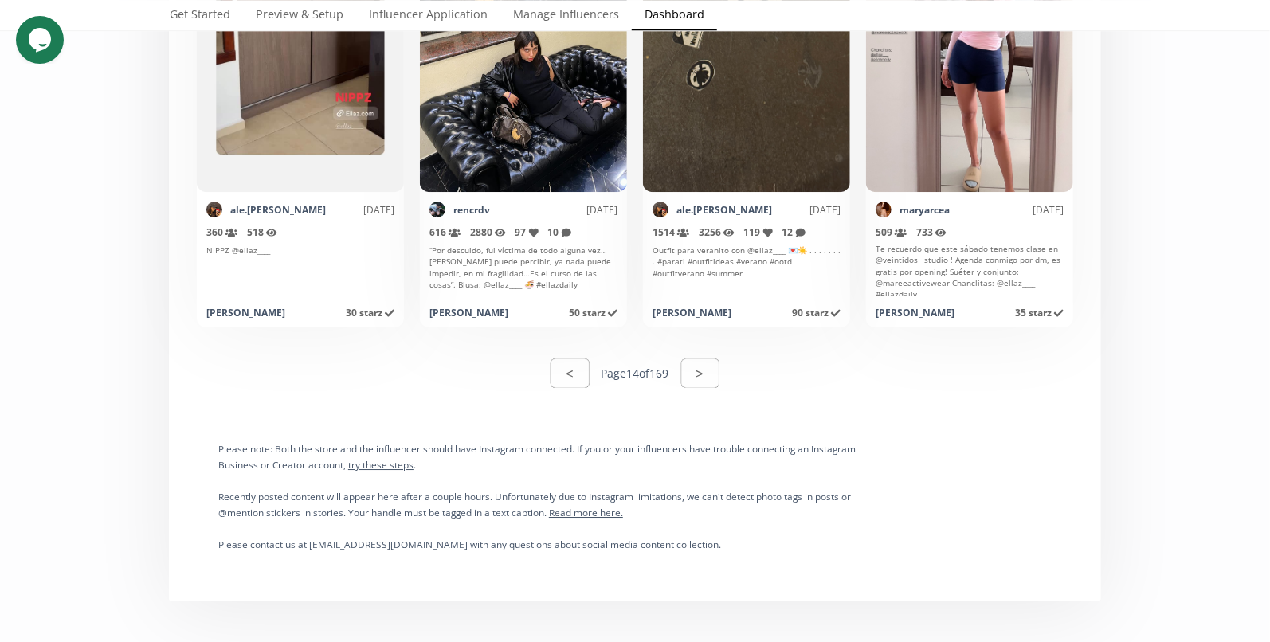
scroll to position [0, 0]
click at [709, 375] on button ">" at bounding box center [700, 373] width 43 height 34
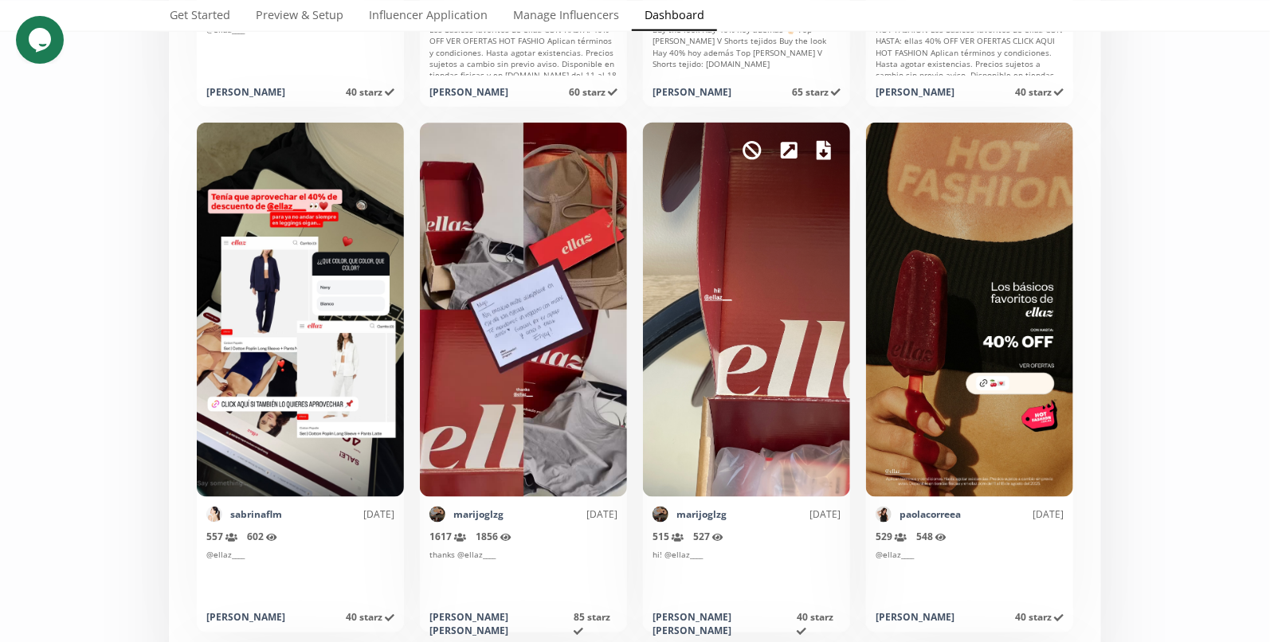
scroll to position [6703, 0]
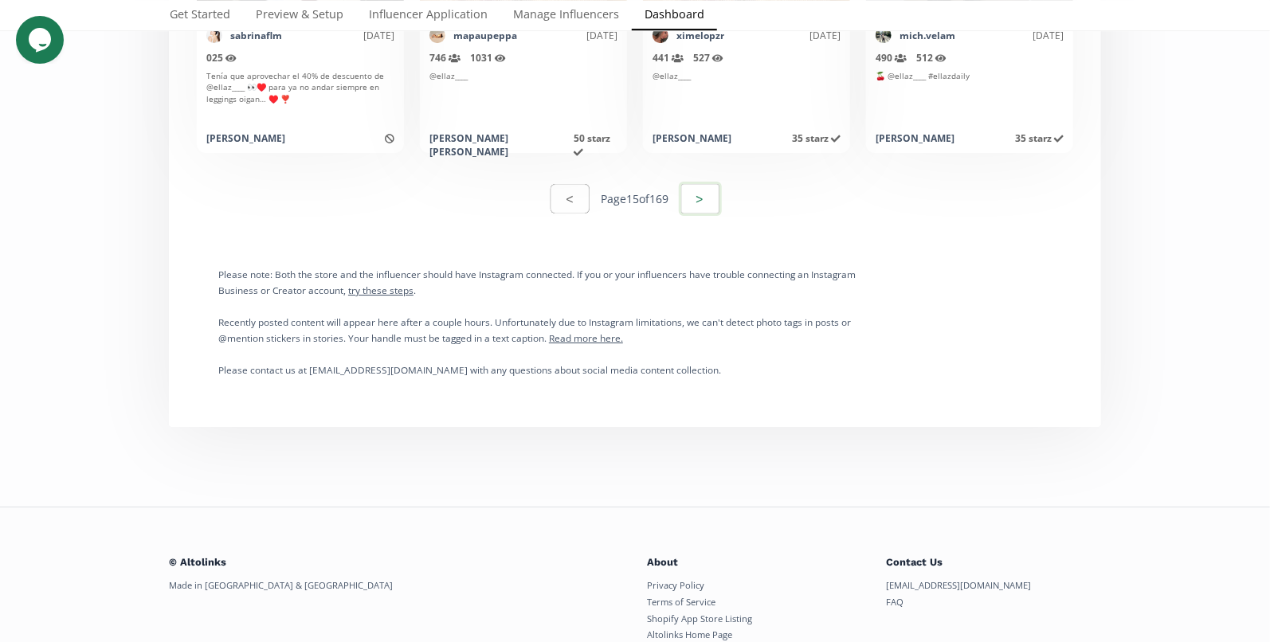
click at [713, 198] on button ">" at bounding box center [700, 199] width 43 height 34
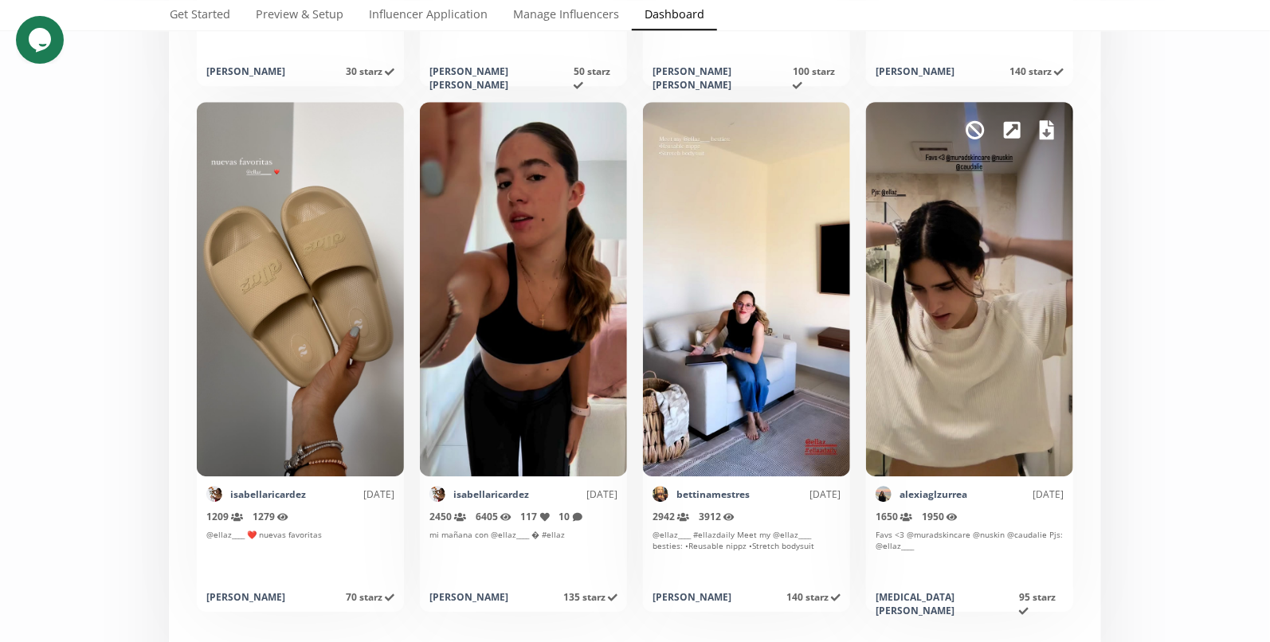
scroll to position [7797, 0]
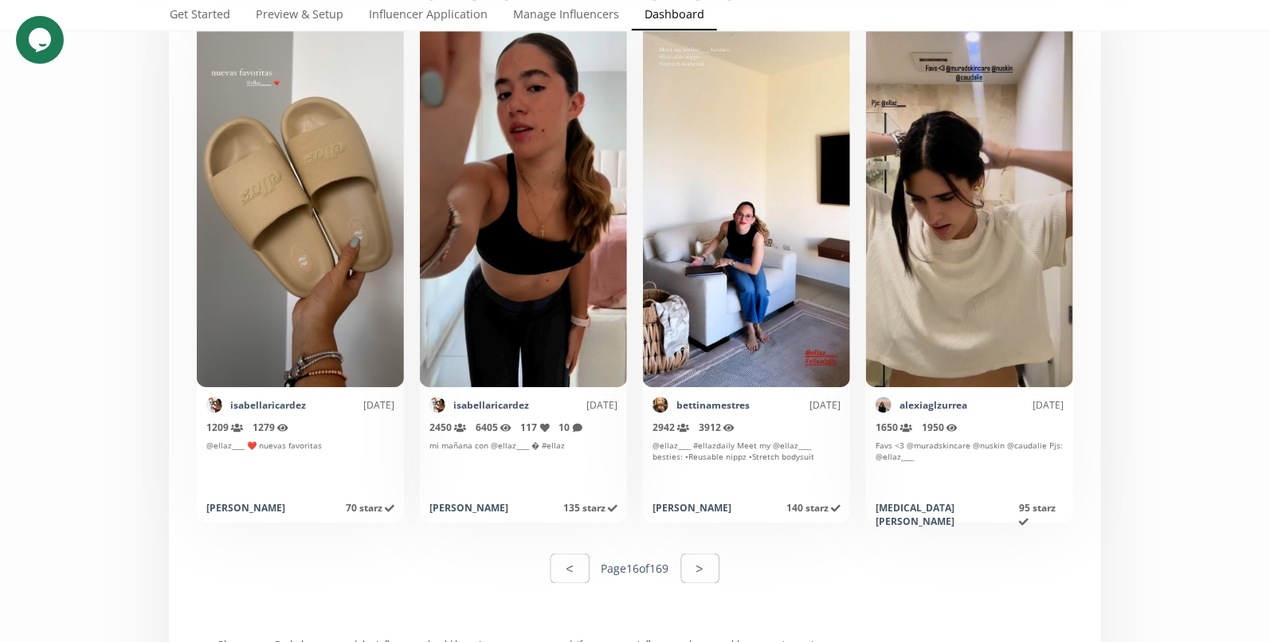
click at [703, 564] on button ">" at bounding box center [700, 568] width 38 height 29
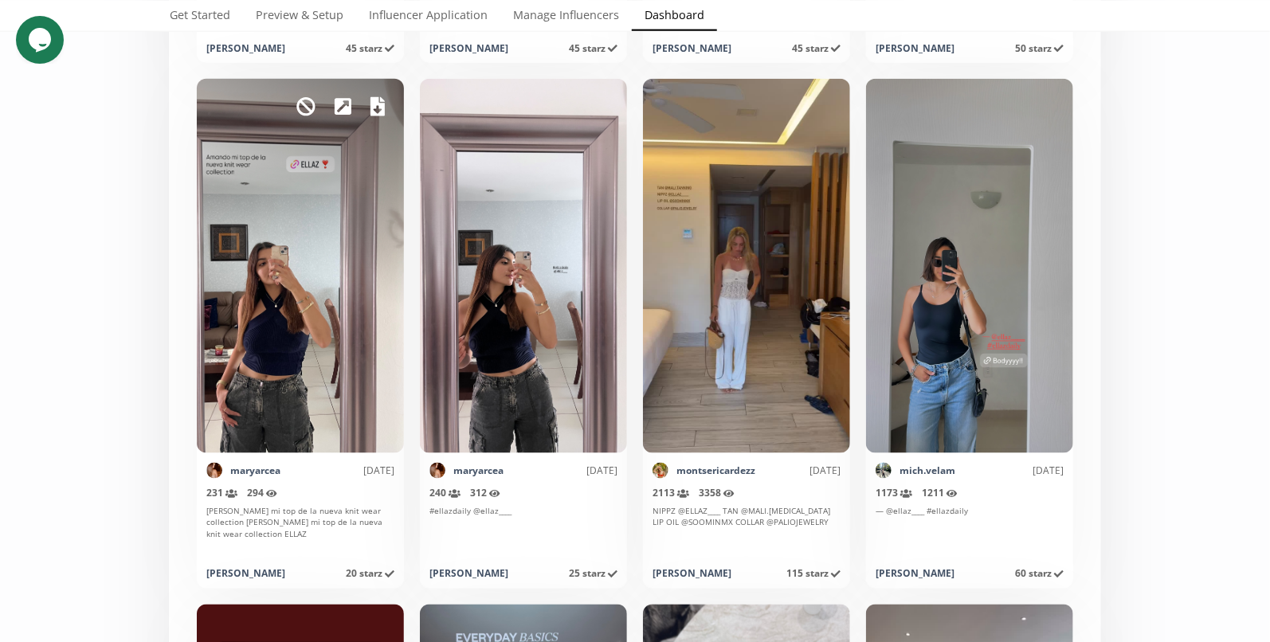
scroll to position [6667, 0]
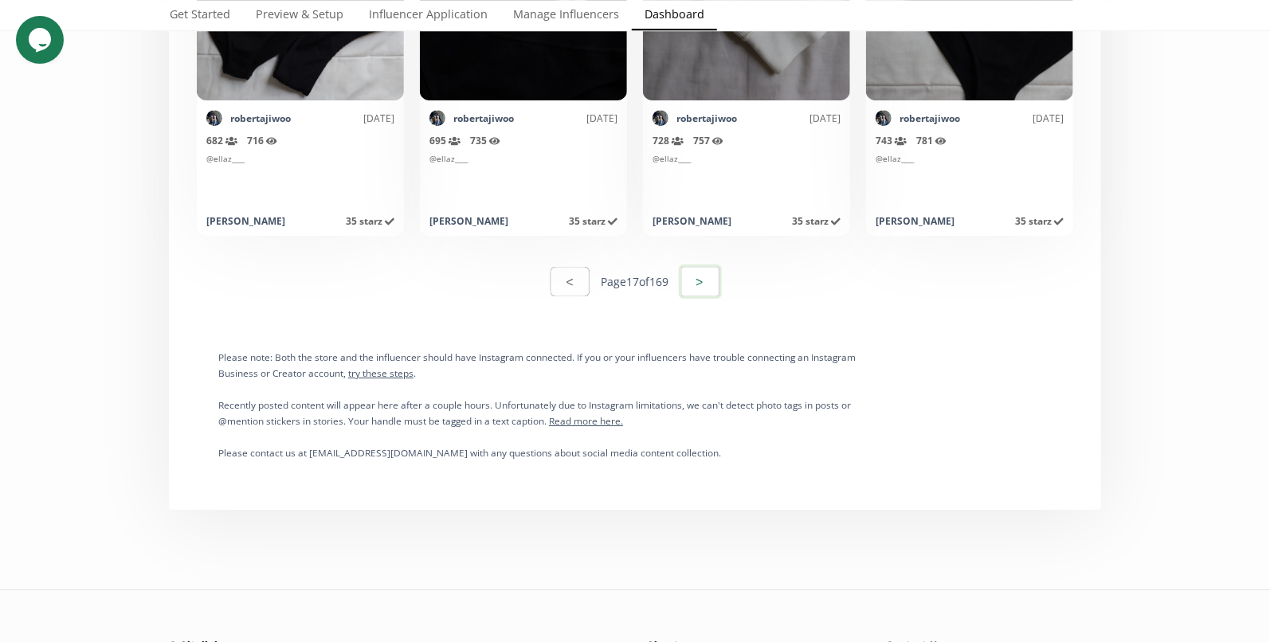
click at [709, 282] on button ">" at bounding box center [700, 282] width 43 height 34
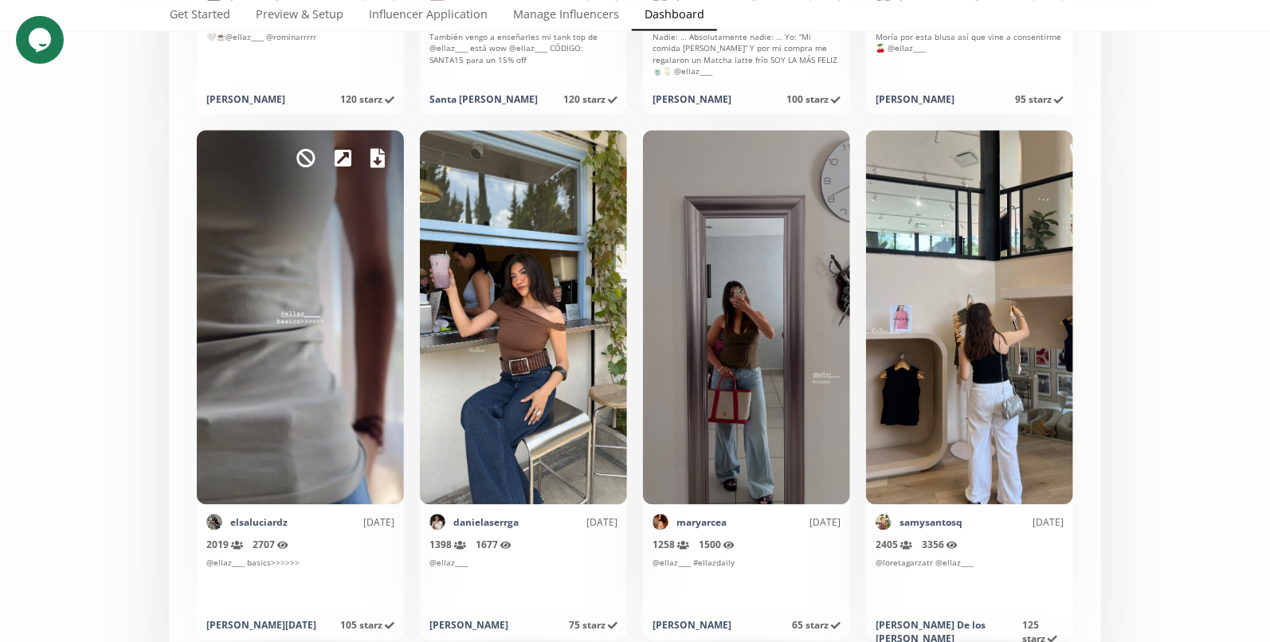
scroll to position [7158, 0]
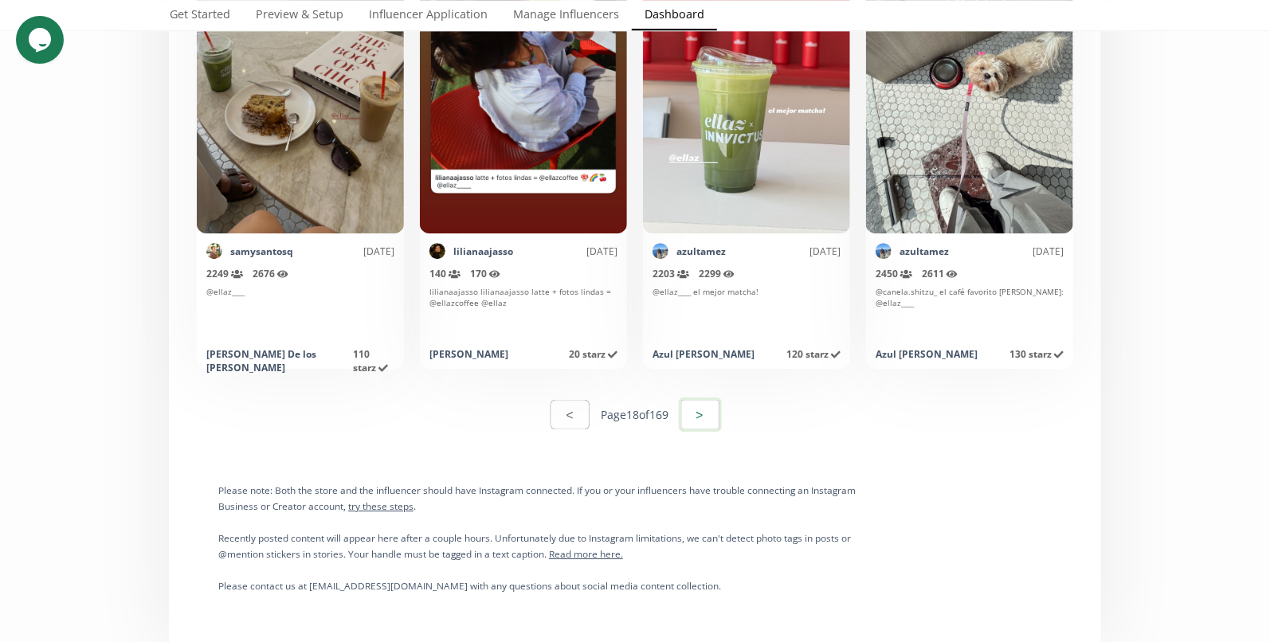
click at [721, 421] on button ">" at bounding box center [700, 415] width 43 height 34
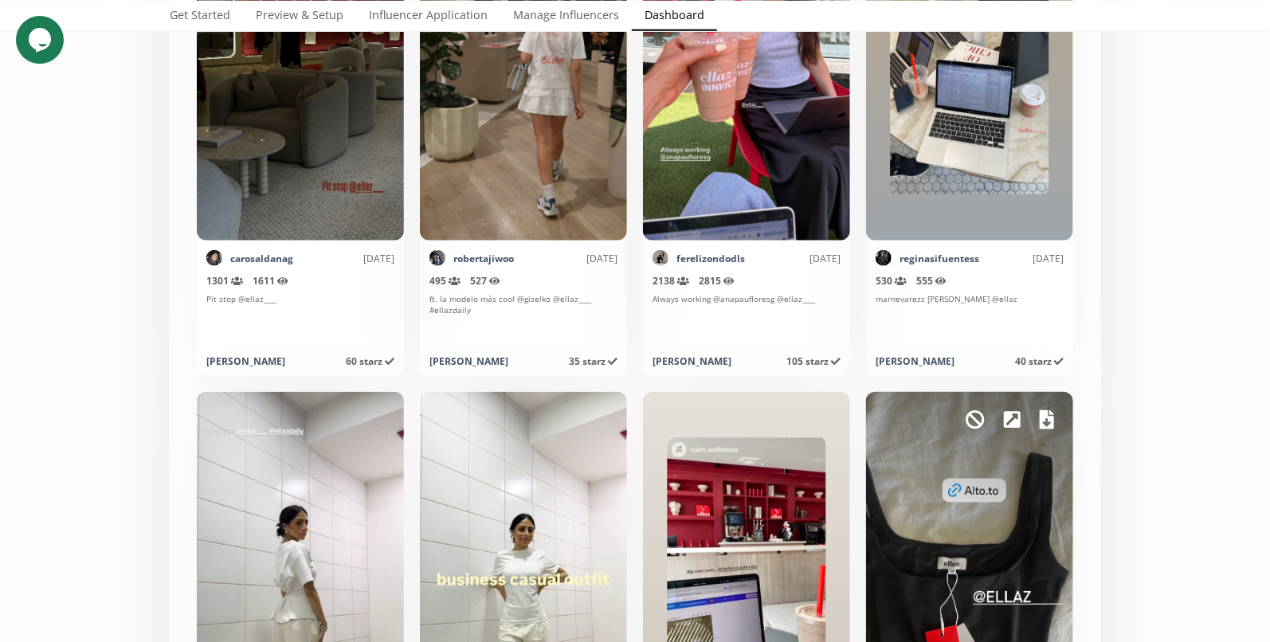
scroll to position [6719, 0]
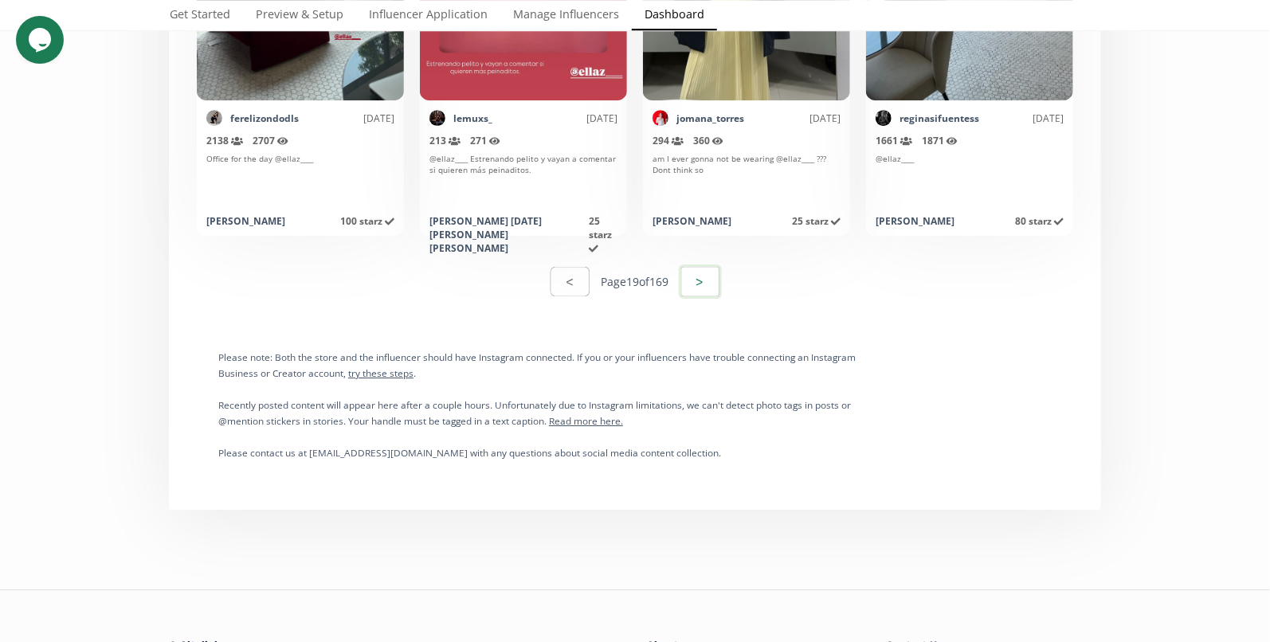
click at [702, 280] on button ">" at bounding box center [700, 282] width 43 height 34
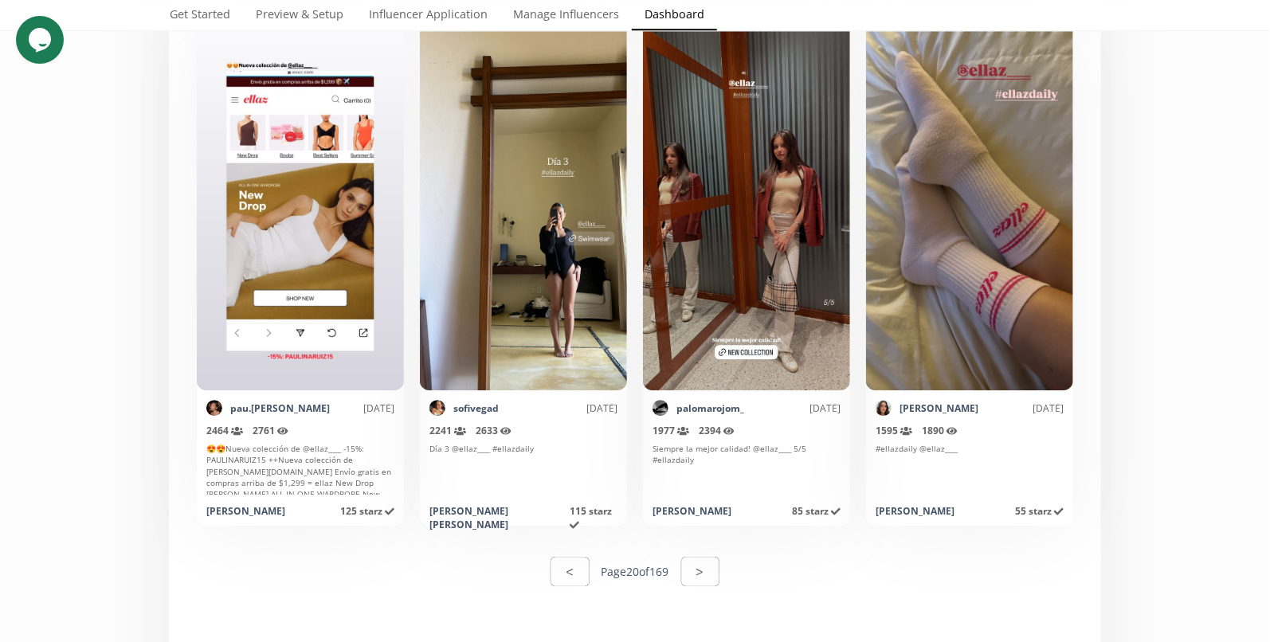
scroll to position [7953, 0]
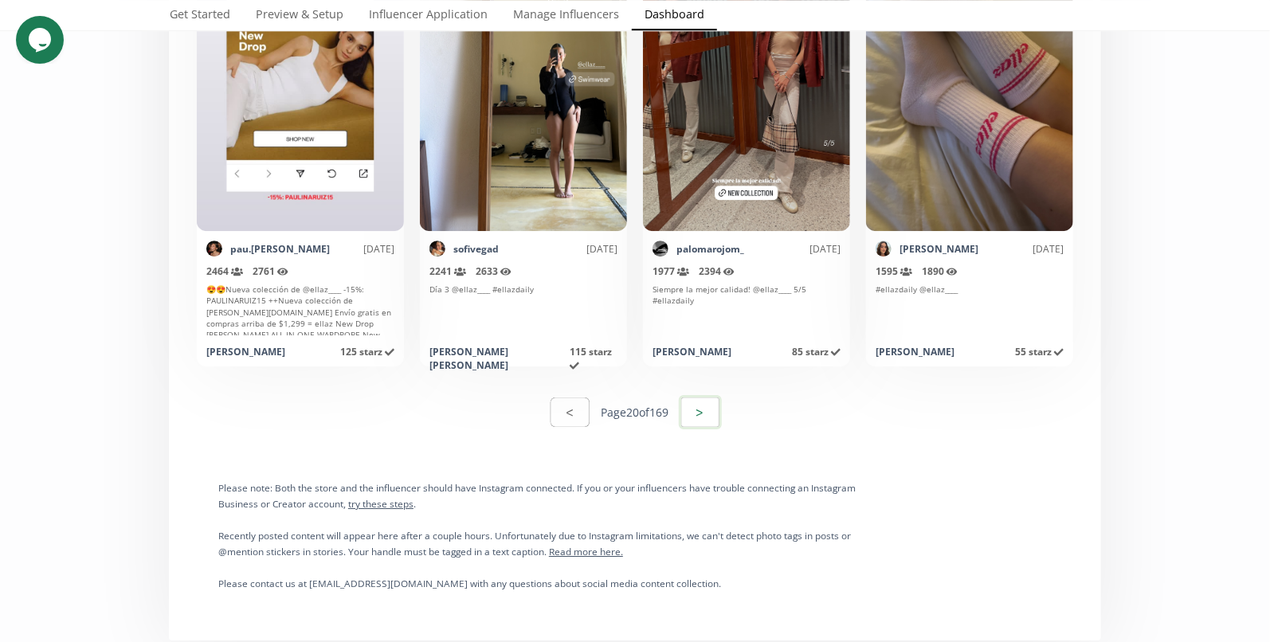
click at [714, 405] on button ">" at bounding box center [700, 412] width 43 height 34
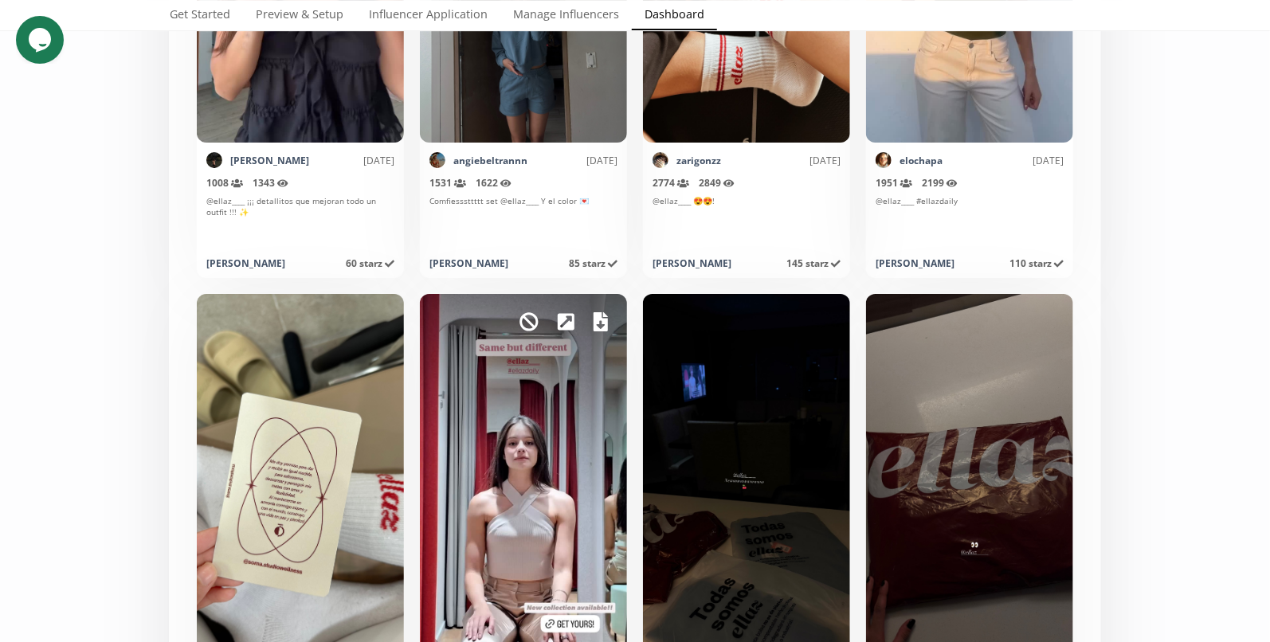
scroll to position [5496, 0]
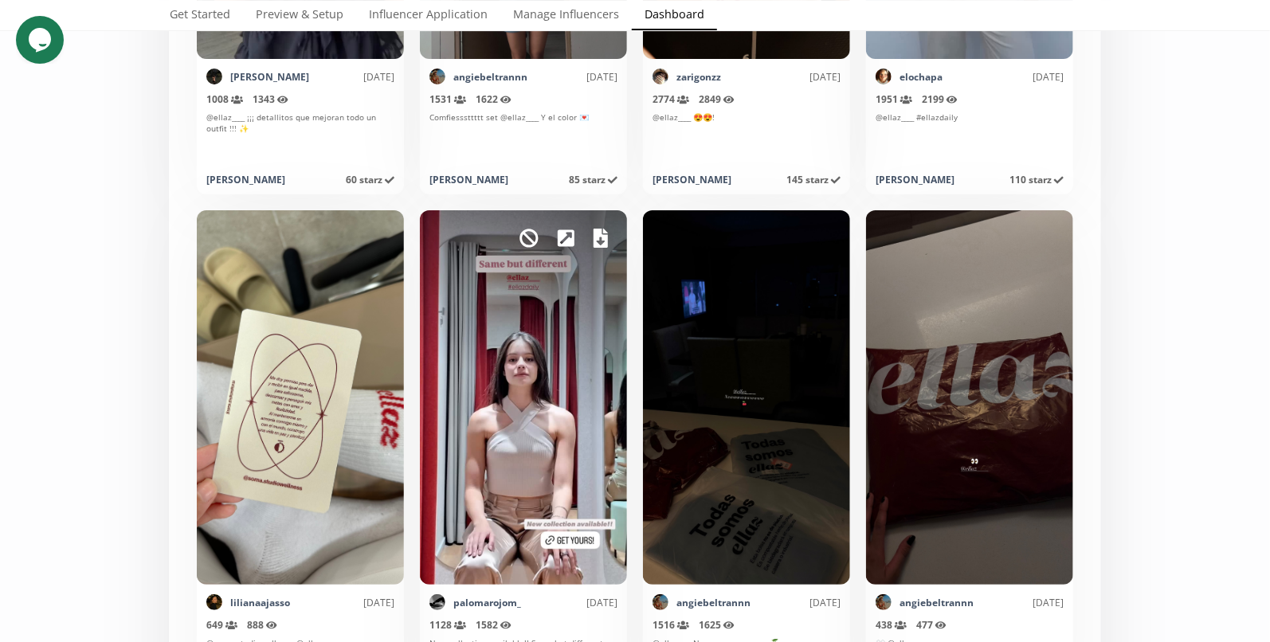
click at [603, 233] on icon at bounding box center [601, 238] width 14 height 19
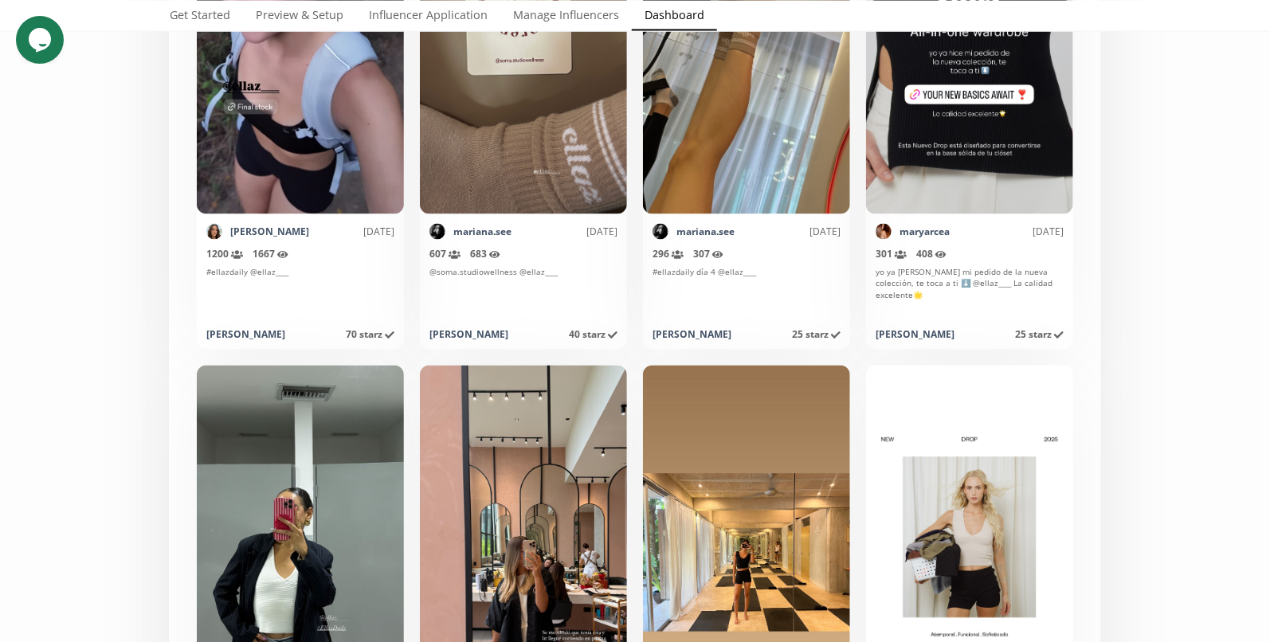
scroll to position [7066, 0]
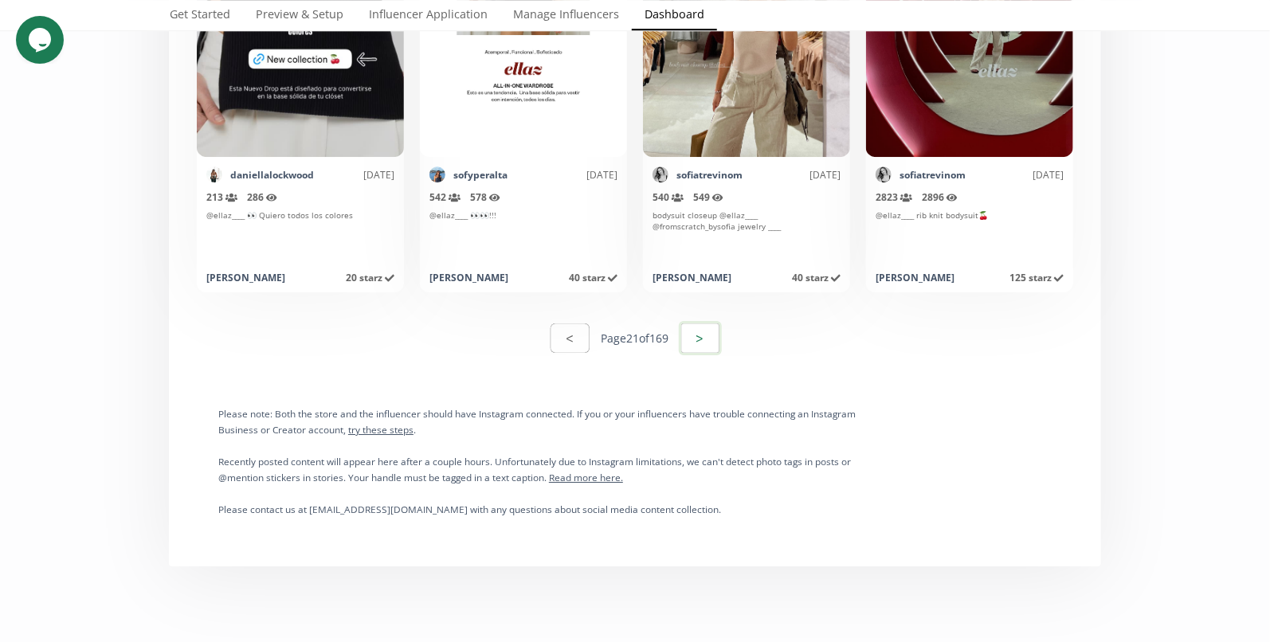
click at [692, 349] on button ">" at bounding box center [700, 338] width 43 height 34
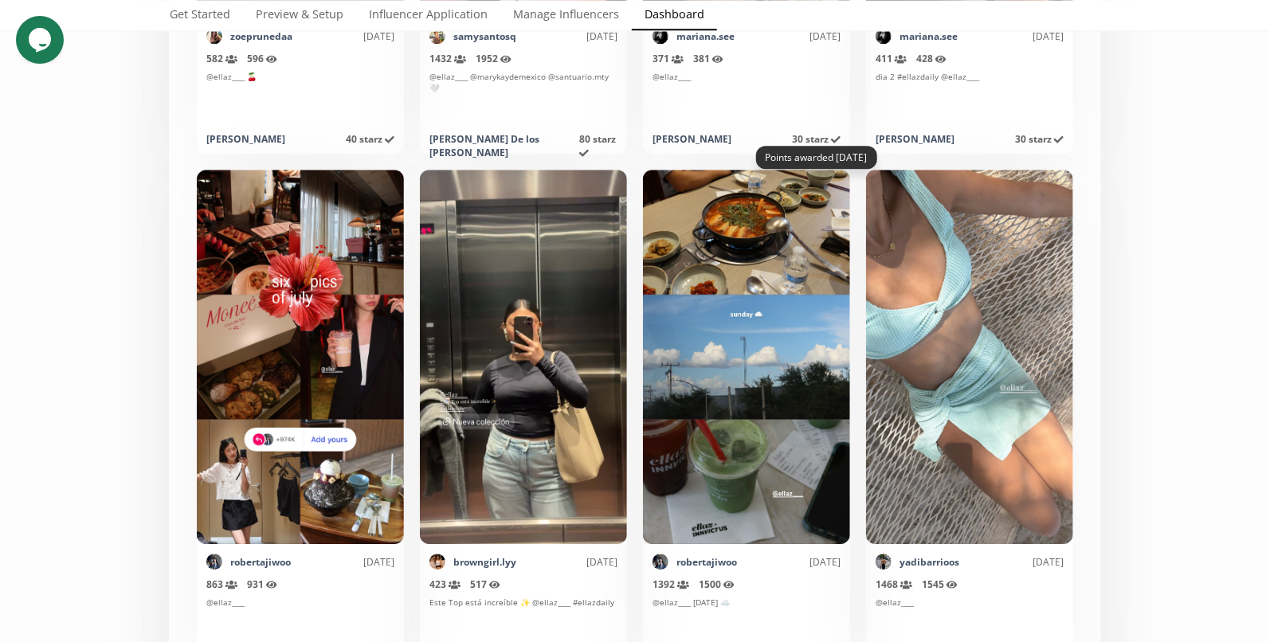
scroll to position [7870, 0]
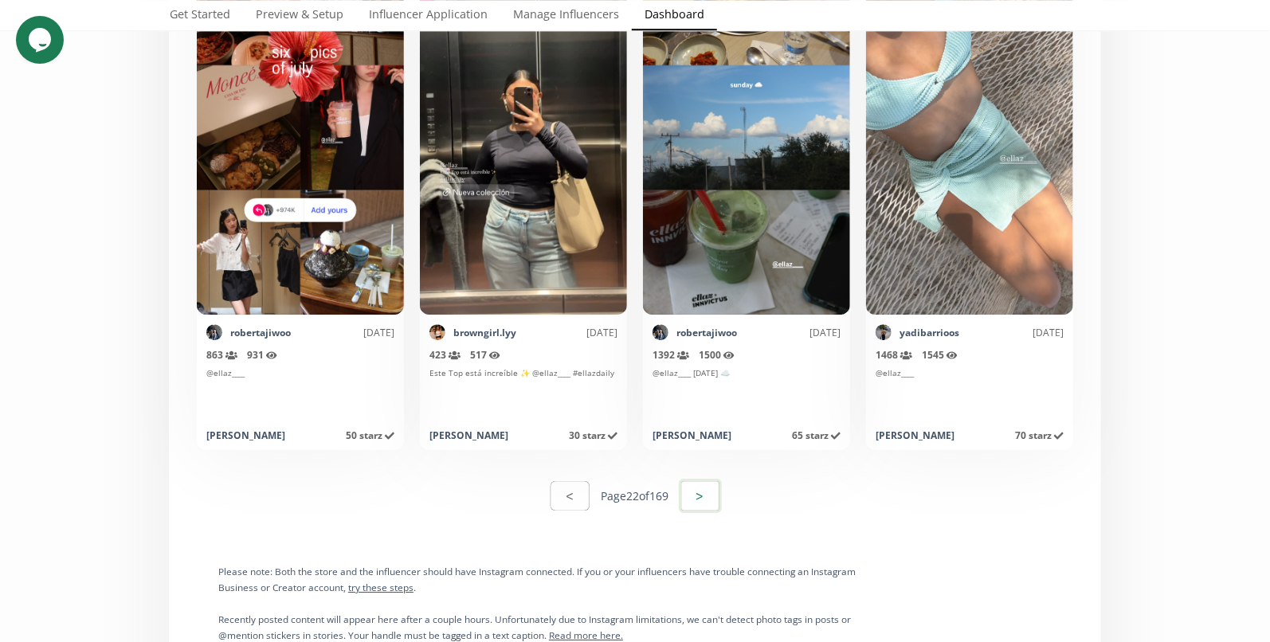
click at [719, 484] on button ">" at bounding box center [700, 496] width 43 height 34
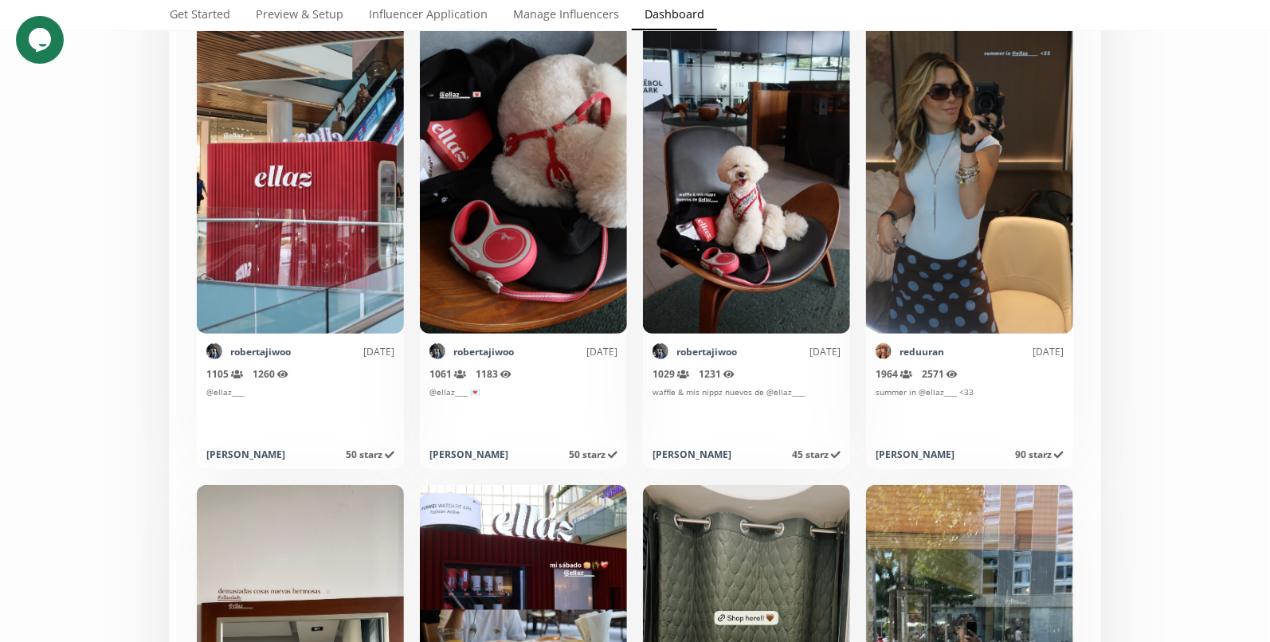
scroll to position [6027, 0]
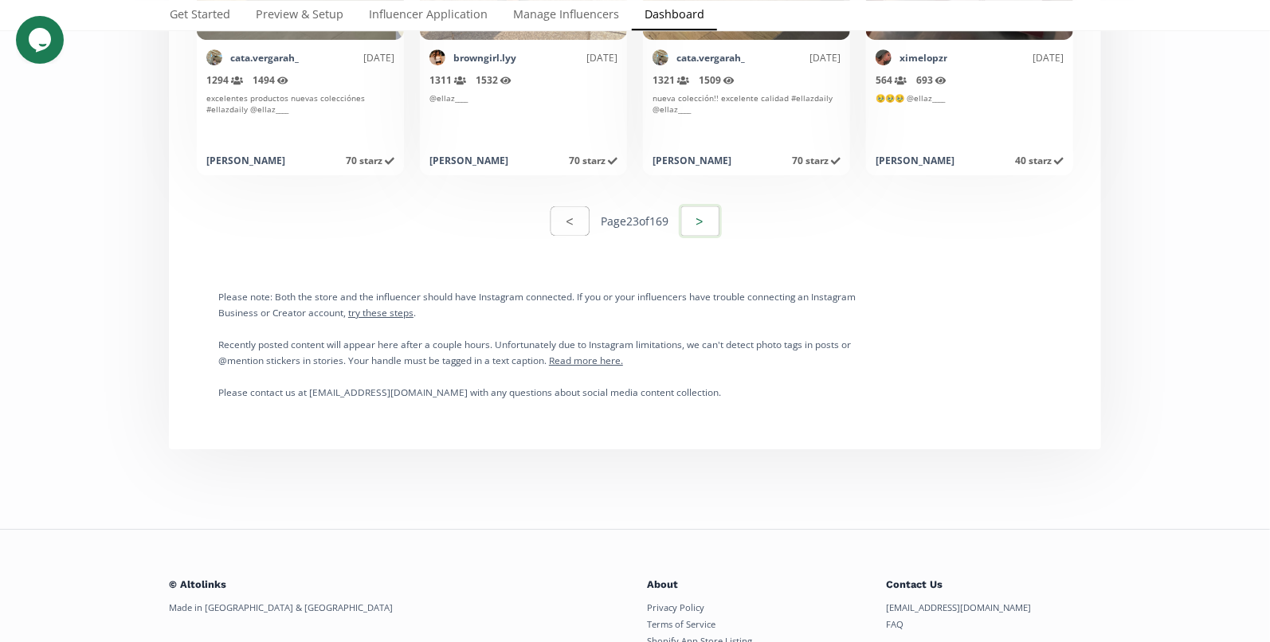
click at [721, 223] on button ">" at bounding box center [700, 221] width 43 height 34
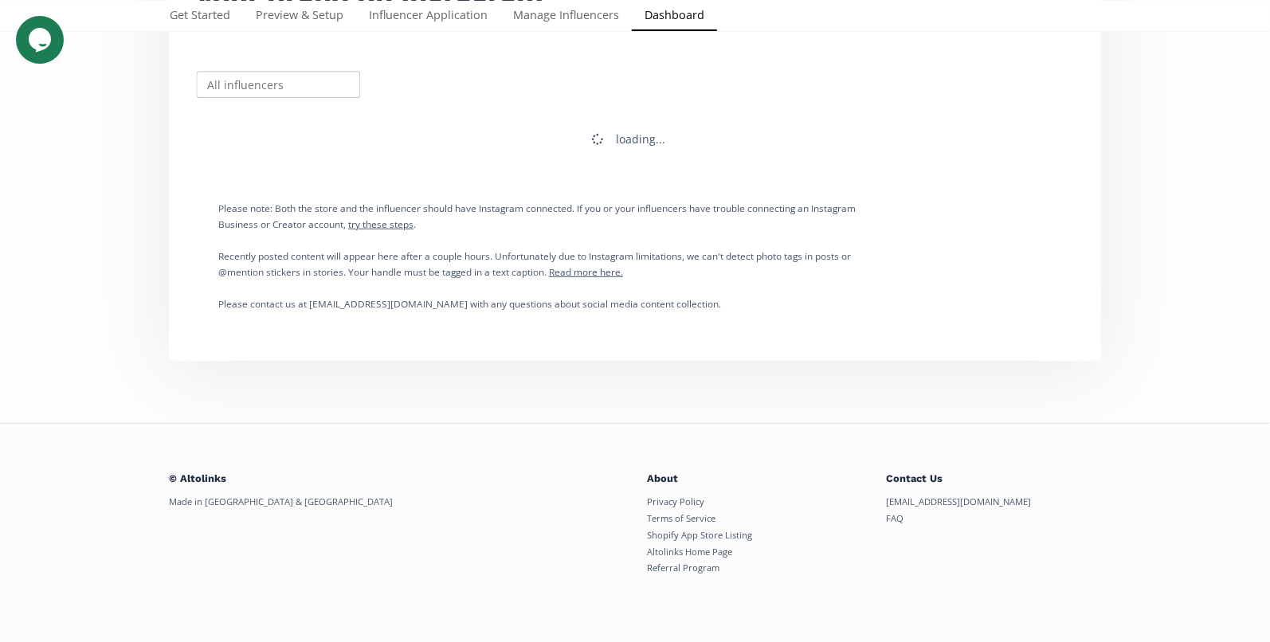
scroll to position [232, 0]
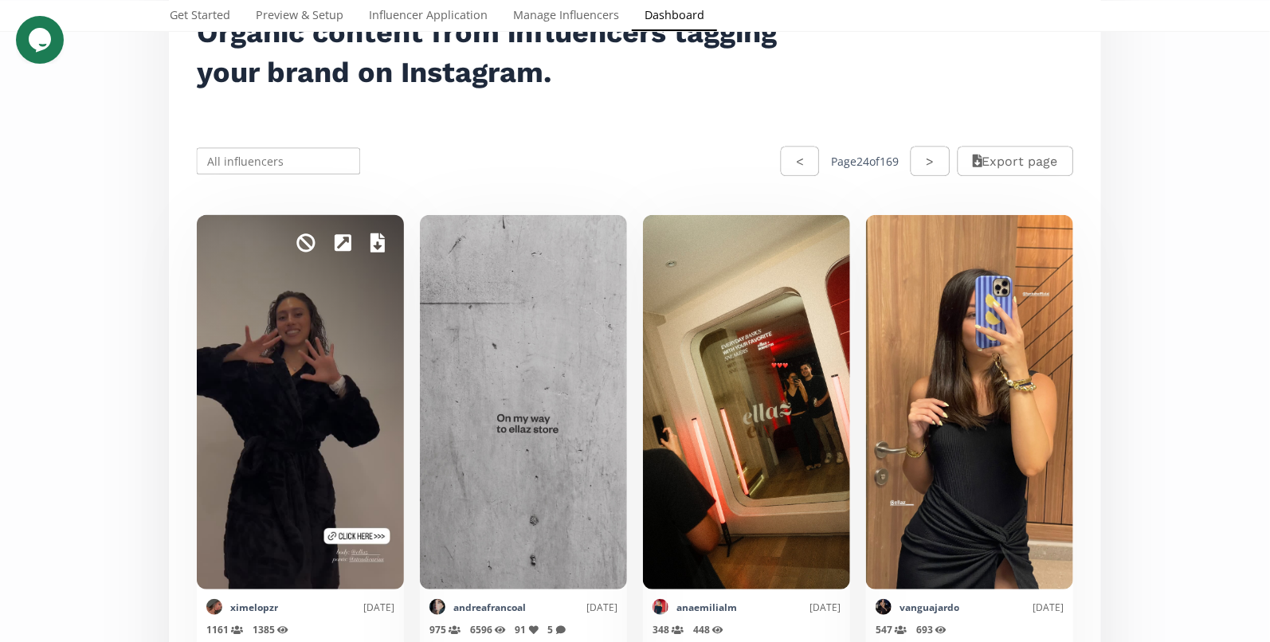
click at [525, 139] on div "< Page 24 of 169 > Export page" at bounding box center [634, 161] width 913 height 71
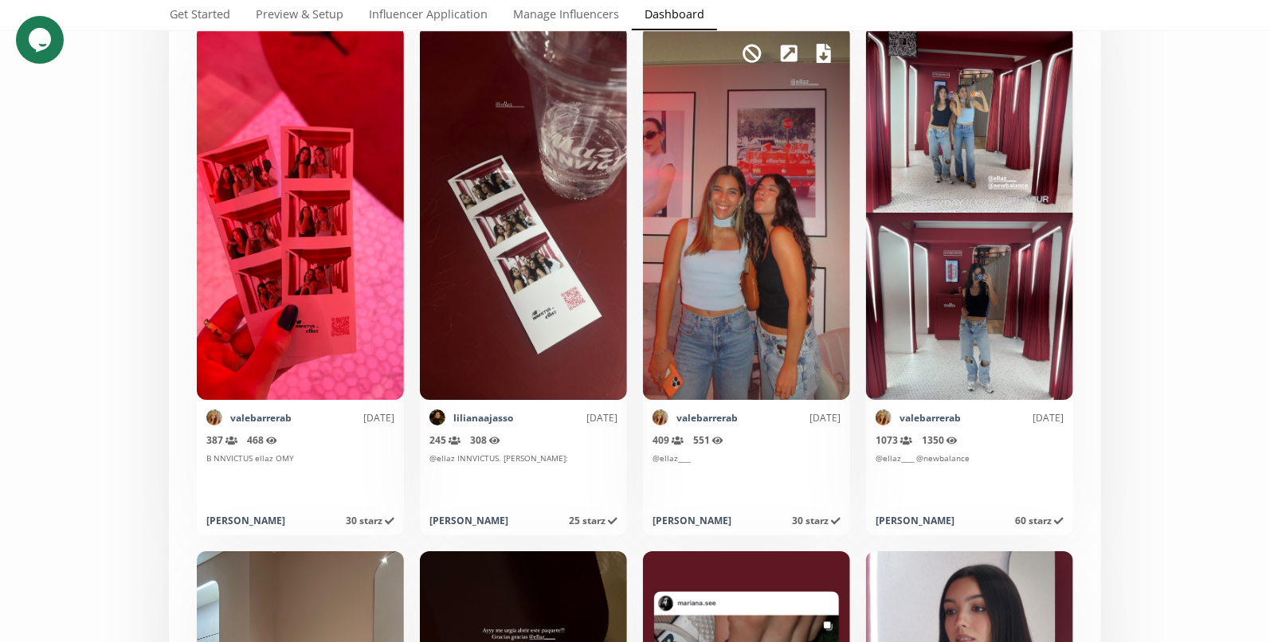
scroll to position [2527, 0]
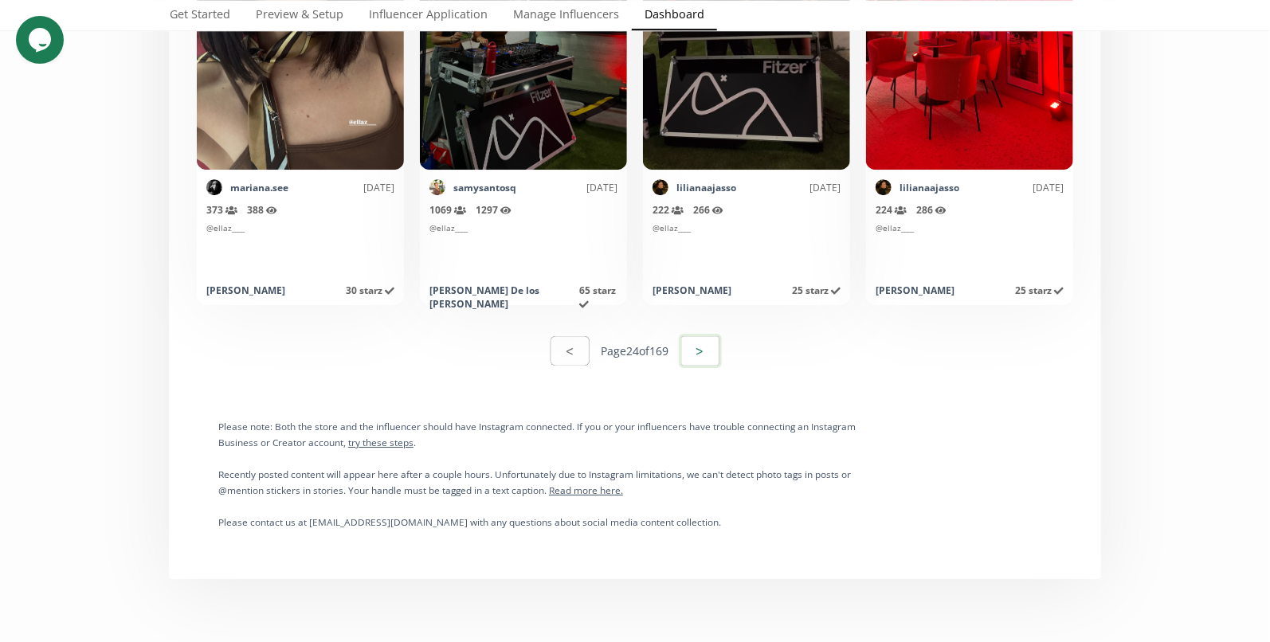
click at [708, 353] on button ">" at bounding box center [700, 351] width 43 height 34
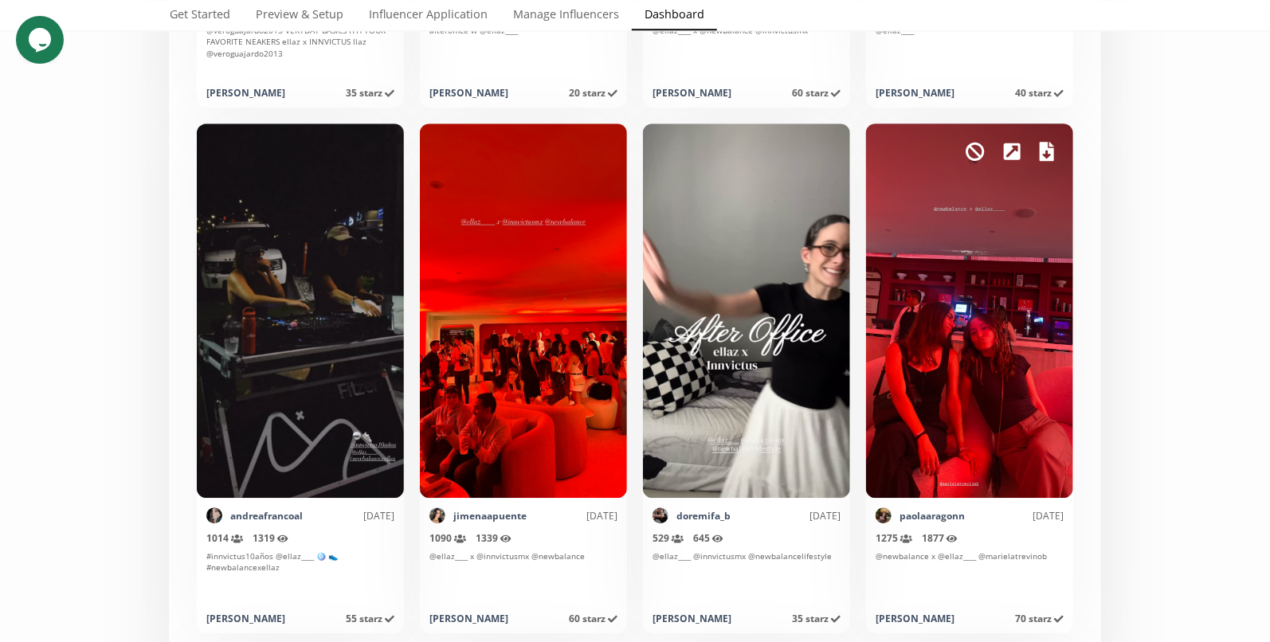
scroll to position [1903, 0]
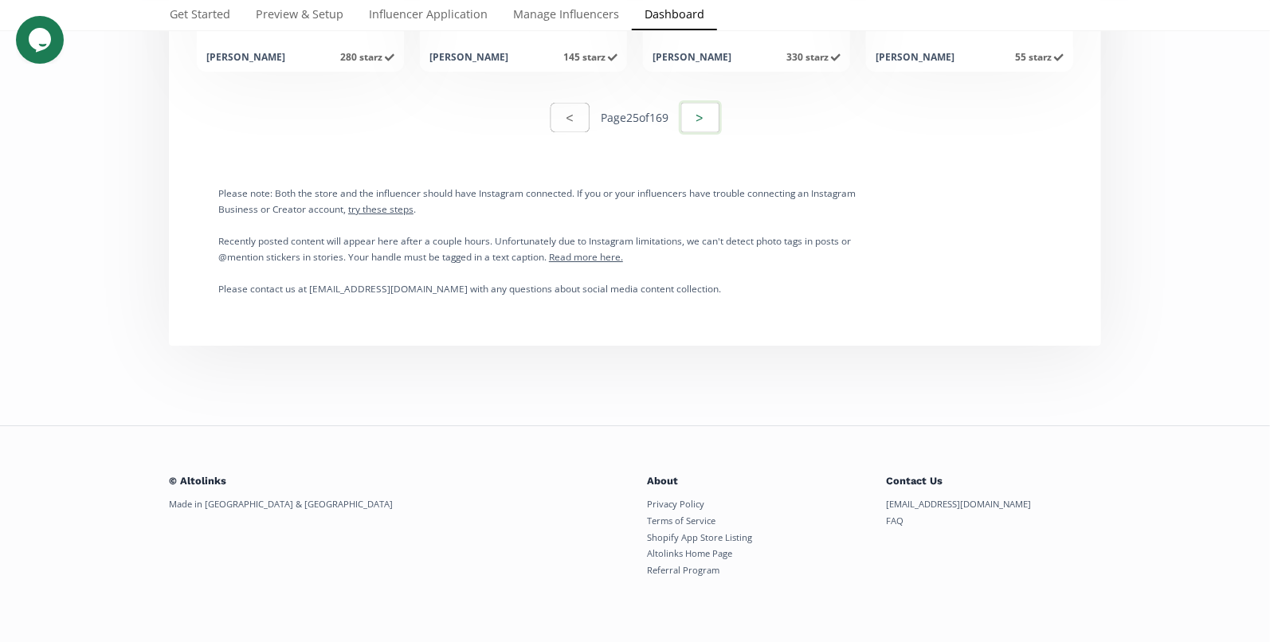
click at [716, 117] on button ">" at bounding box center [700, 117] width 43 height 34
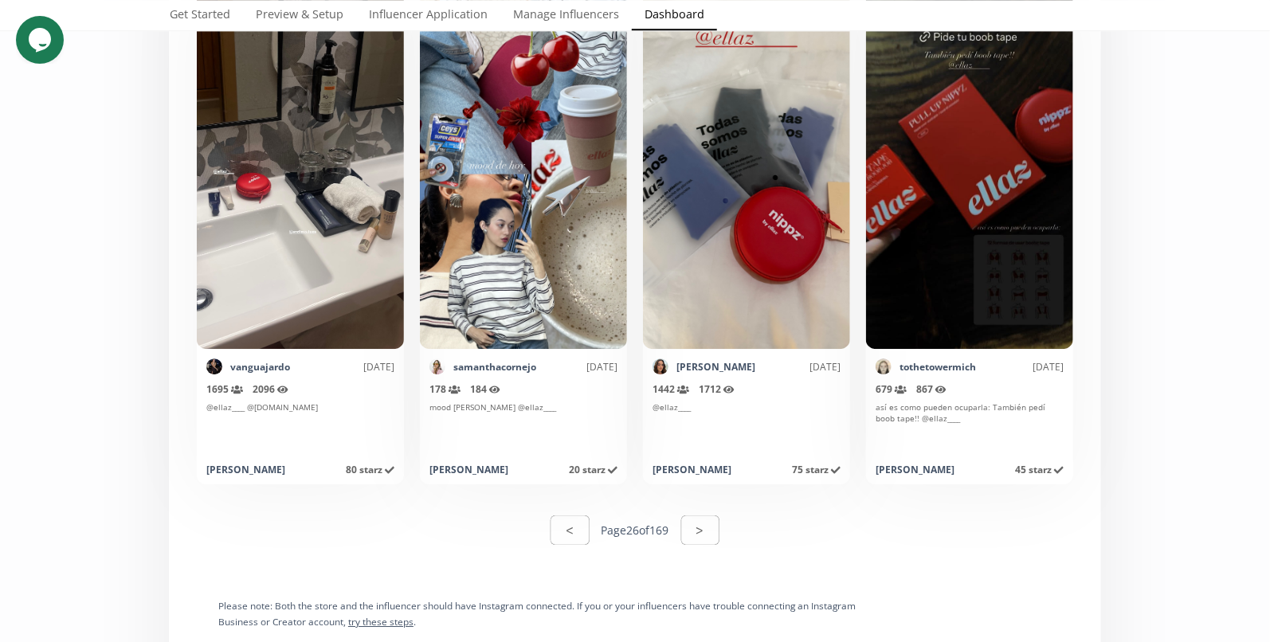
scroll to position [8170, 0]
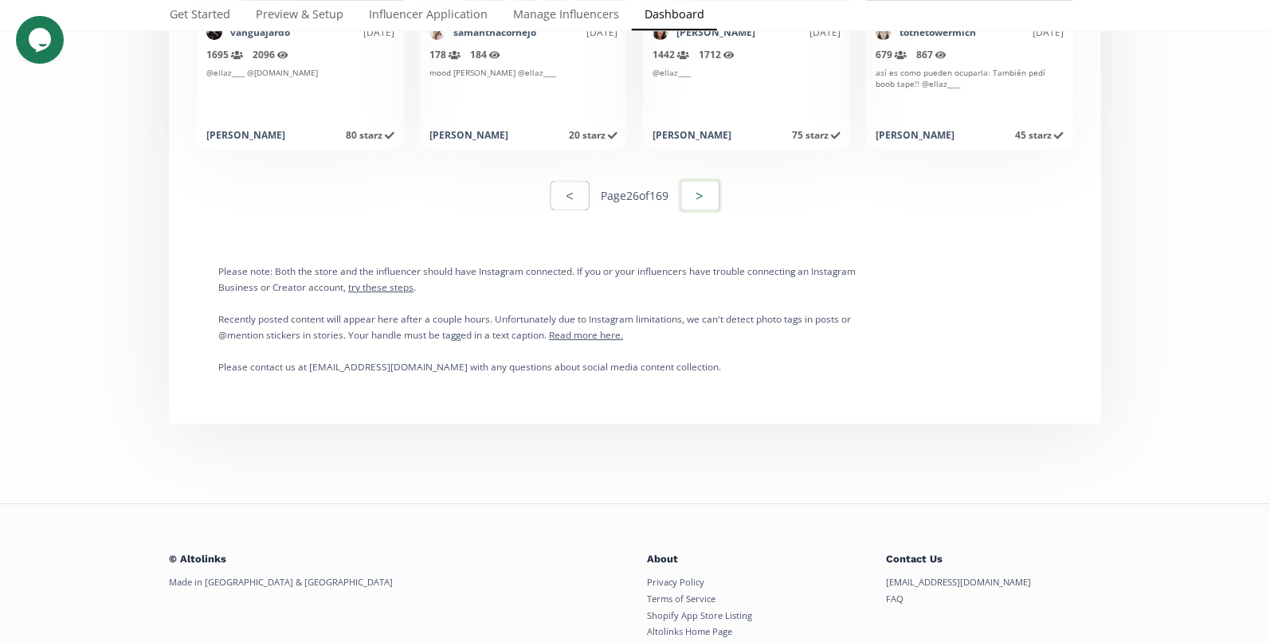
click at [702, 196] on button ">" at bounding box center [700, 195] width 43 height 34
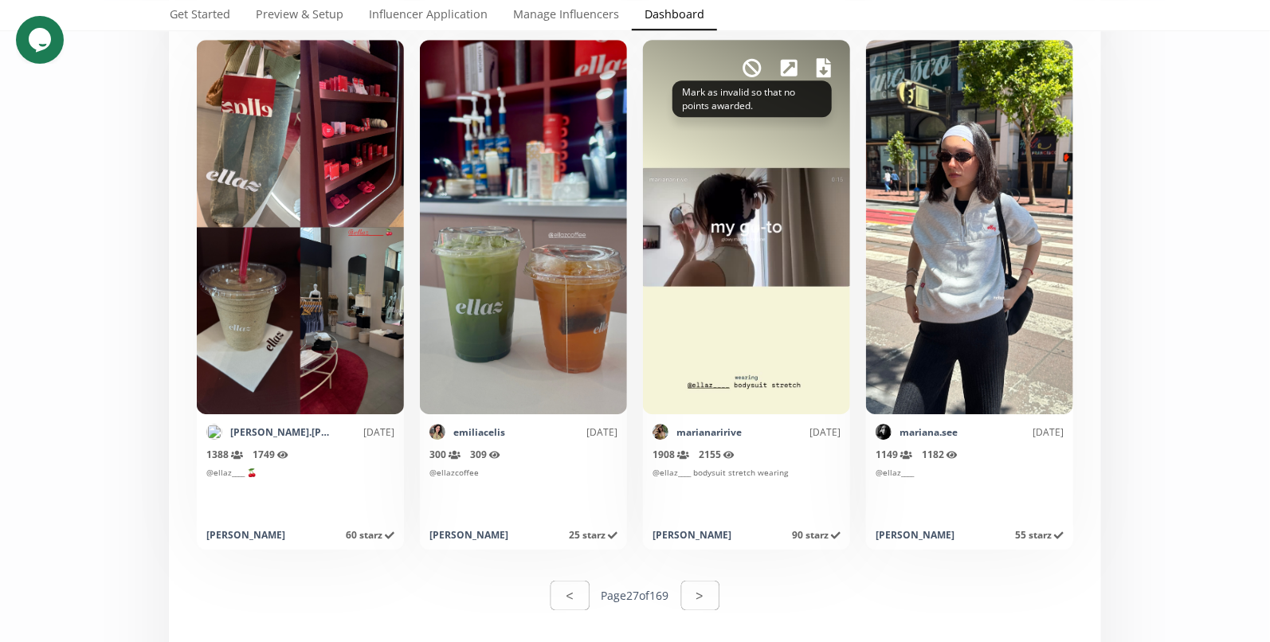
scroll to position [7649, 0]
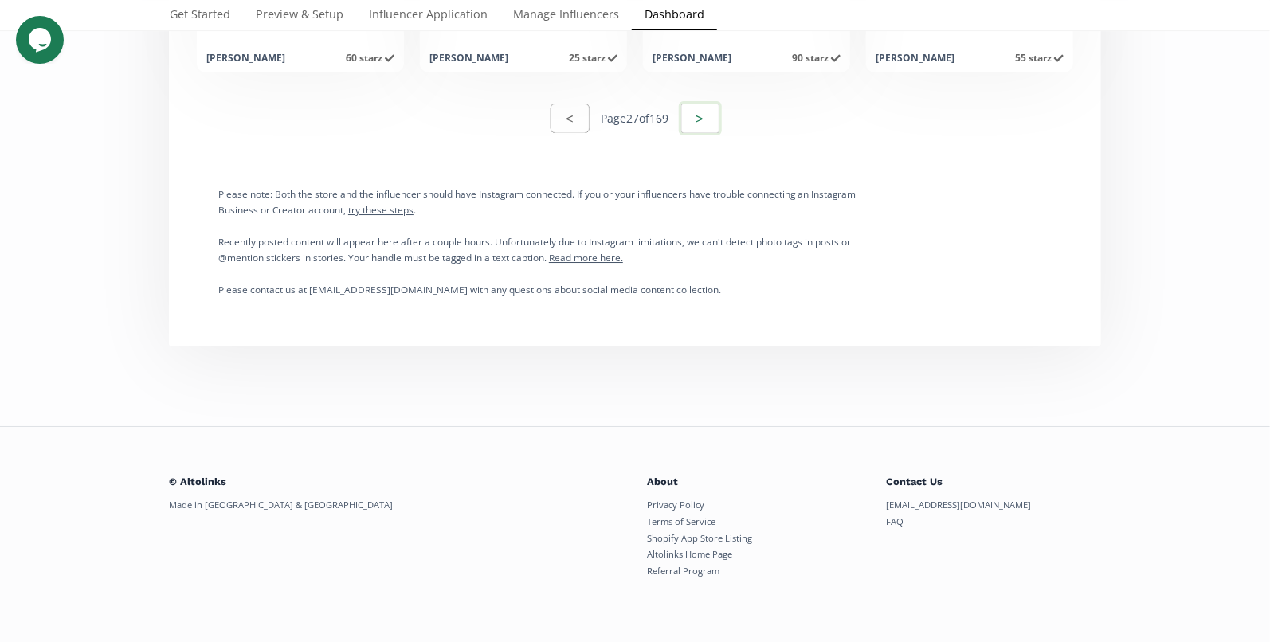
click at [711, 117] on button ">" at bounding box center [700, 118] width 43 height 34
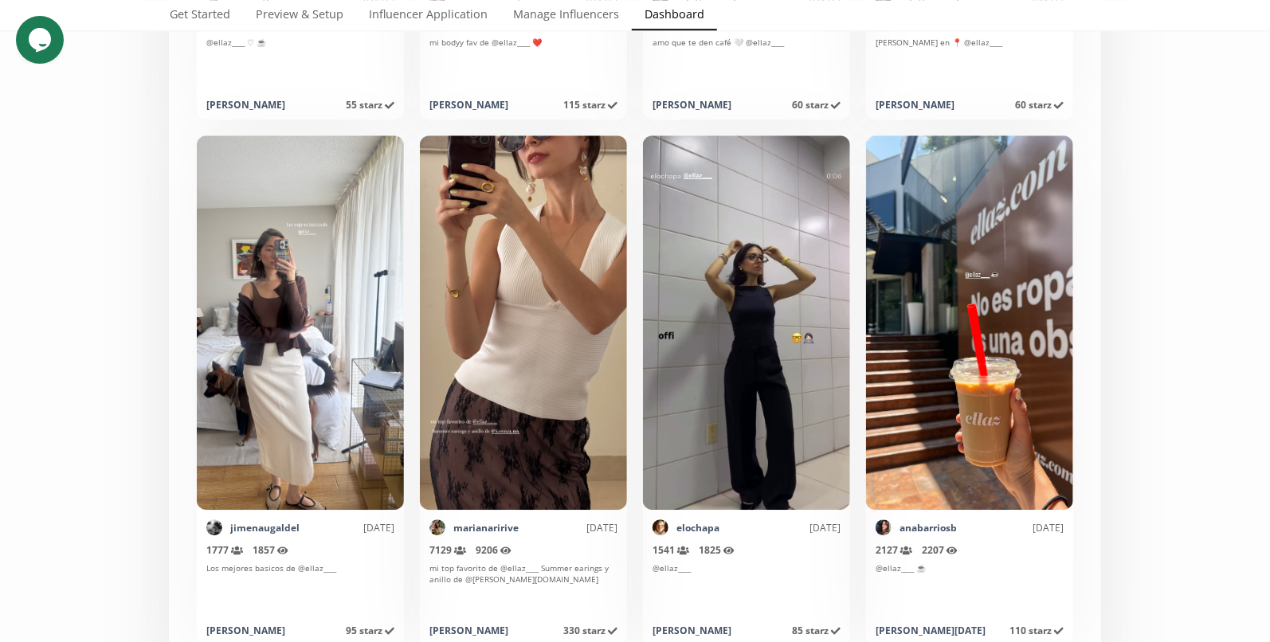
scroll to position [7800, 0]
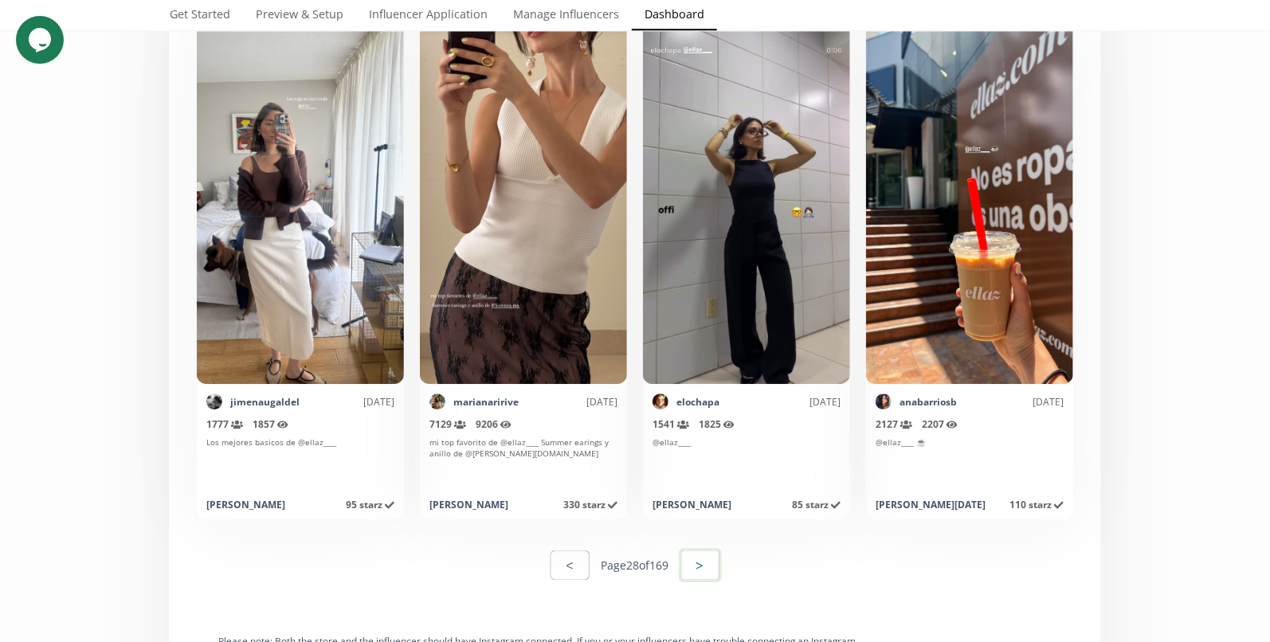
click at [704, 575] on button ">" at bounding box center [700, 565] width 43 height 34
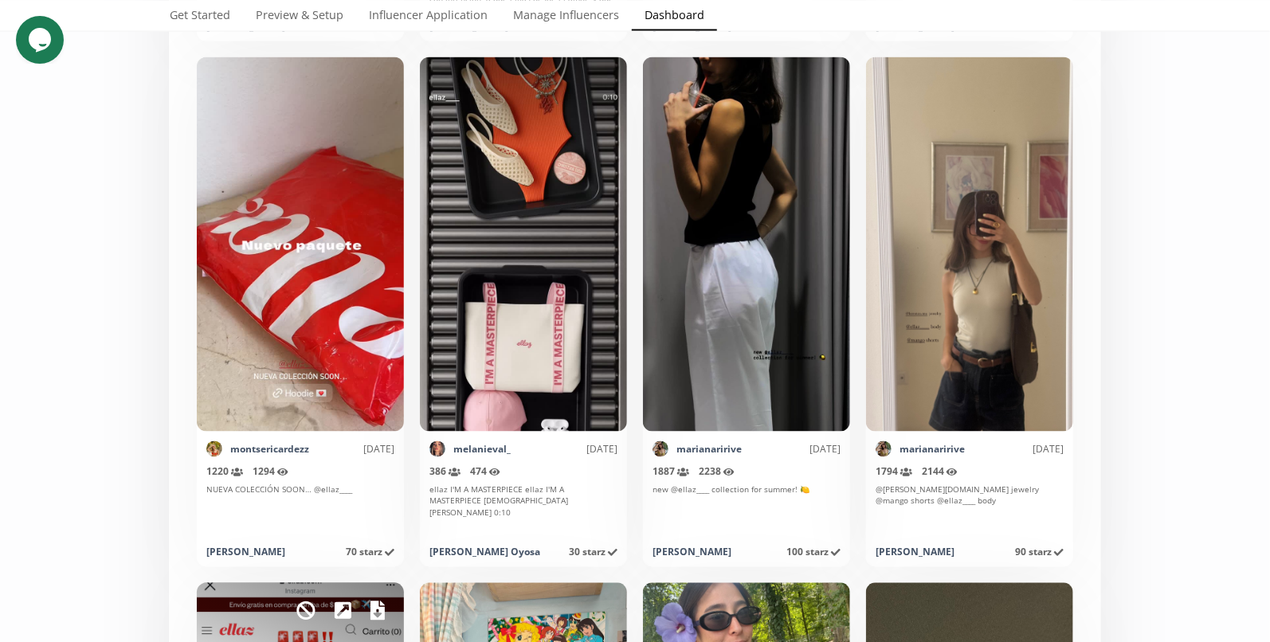
scroll to position [4422, 0]
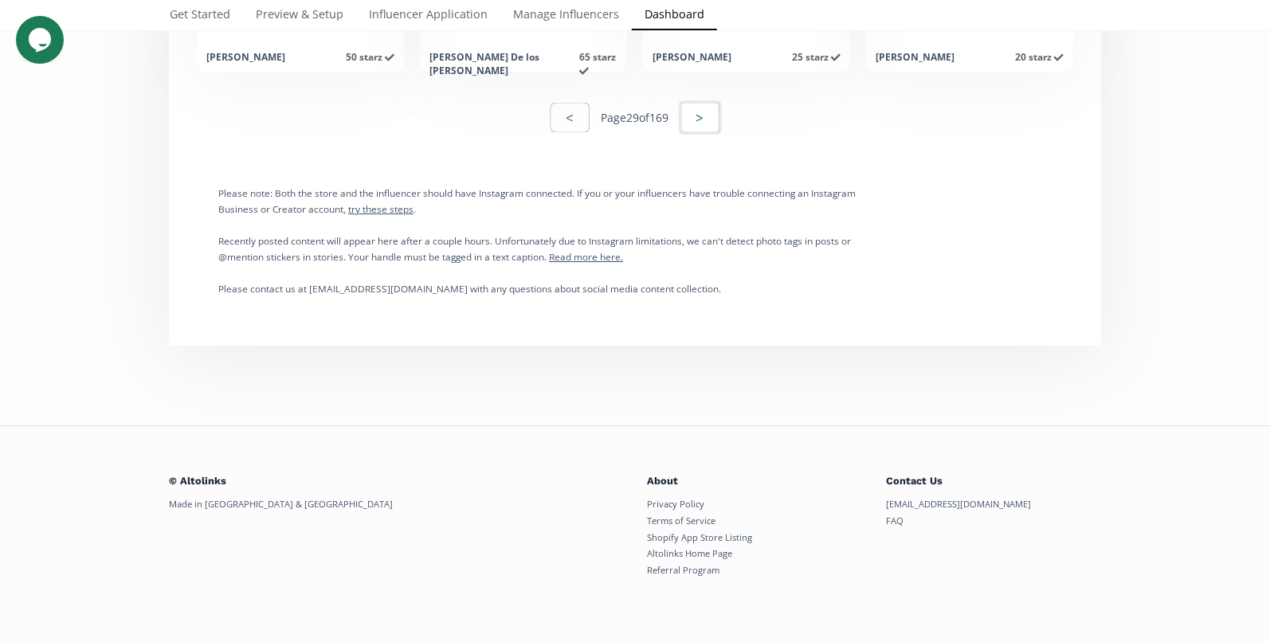
click at [720, 123] on button ">" at bounding box center [700, 117] width 43 height 34
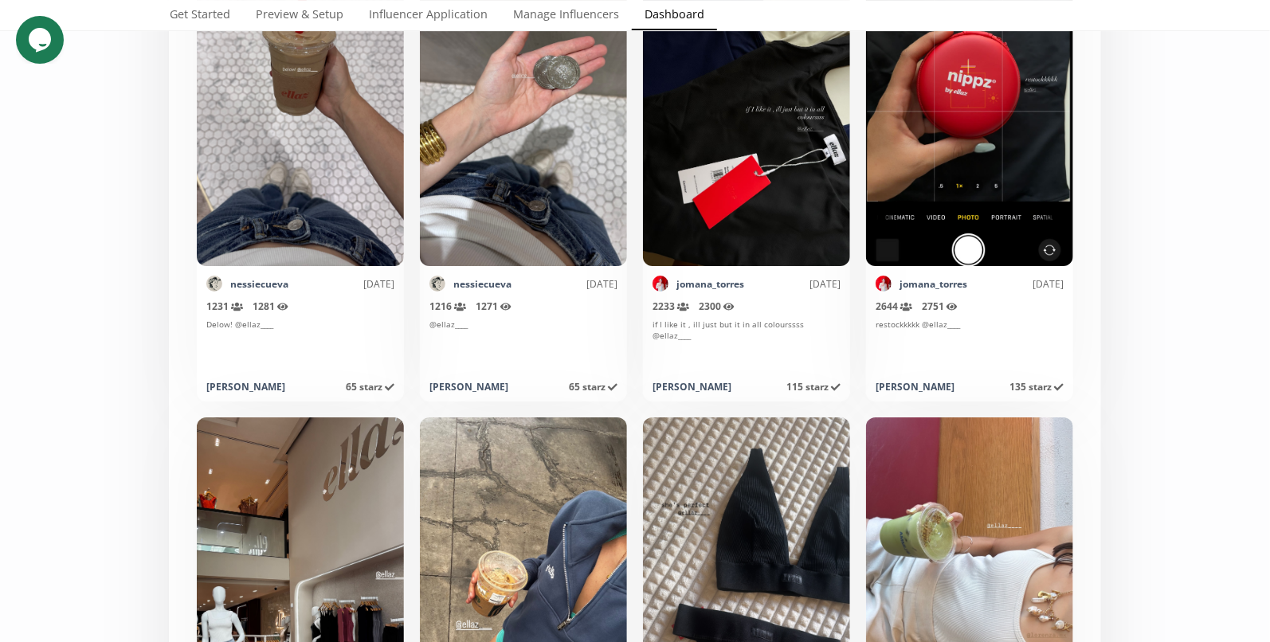
scroll to position [2689, 0]
